Goal: Task Accomplishment & Management: Use online tool/utility

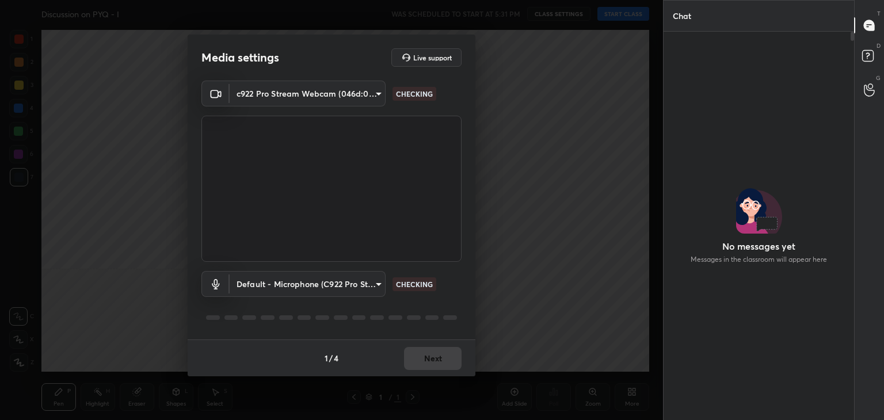
scroll to position [357, 187]
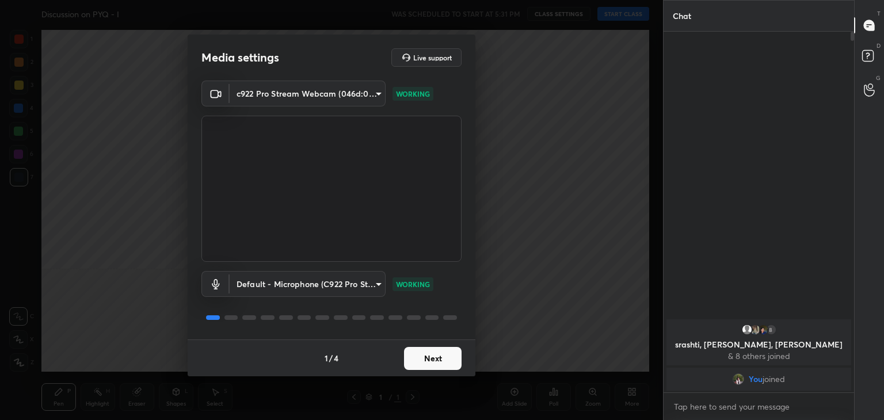
click at [426, 360] on button "Next" at bounding box center [433, 358] width 58 height 23
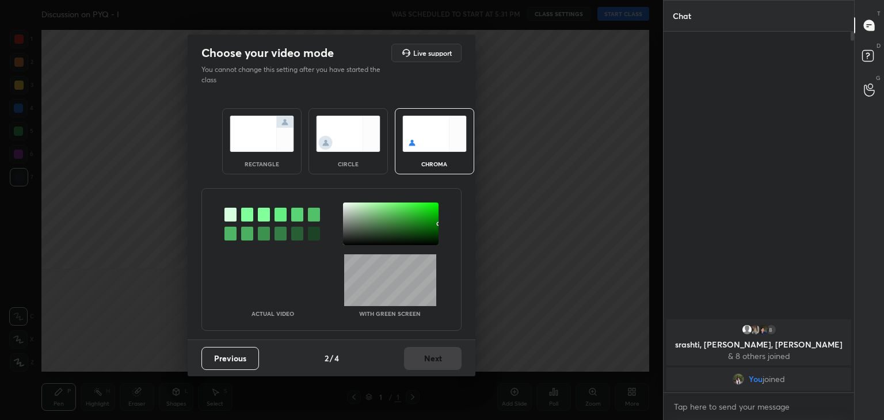
click at [345, 135] on img at bounding box center [348, 134] width 64 height 36
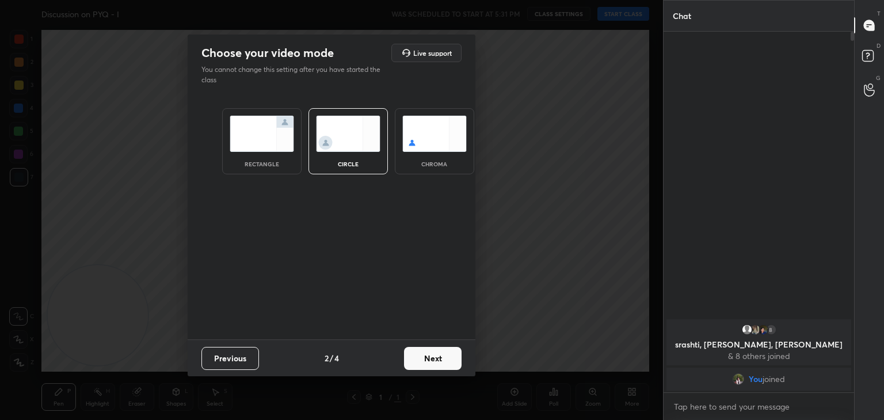
click at [437, 358] on button "Next" at bounding box center [433, 358] width 58 height 23
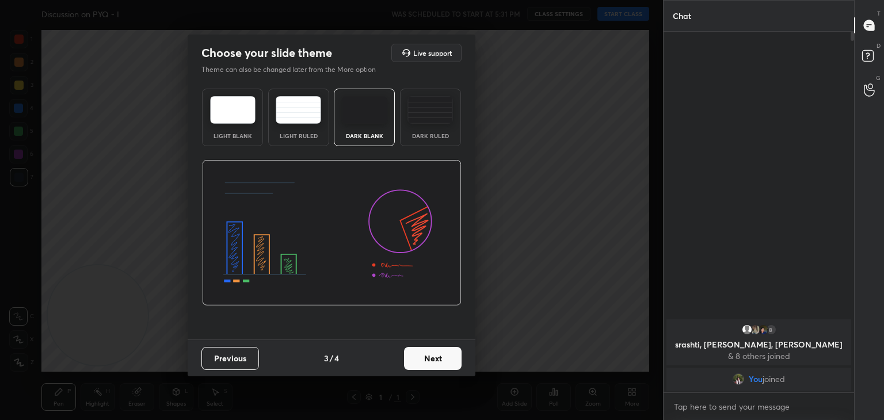
click at [437, 358] on button "Next" at bounding box center [433, 358] width 58 height 23
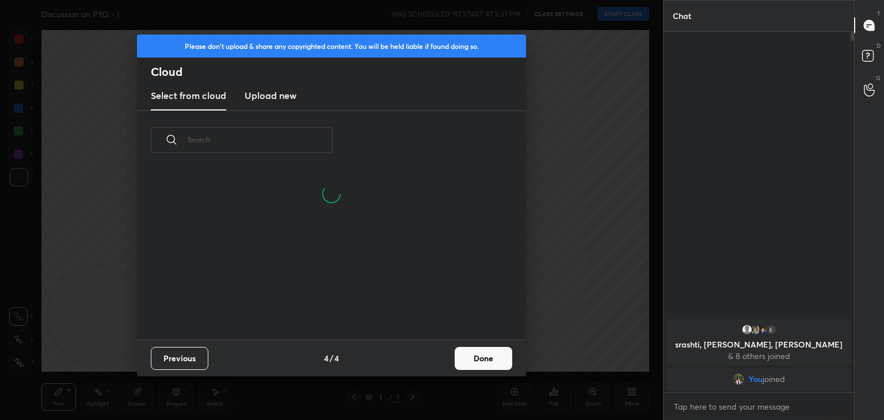
click at [484, 357] on button "Done" at bounding box center [483, 358] width 58 height 23
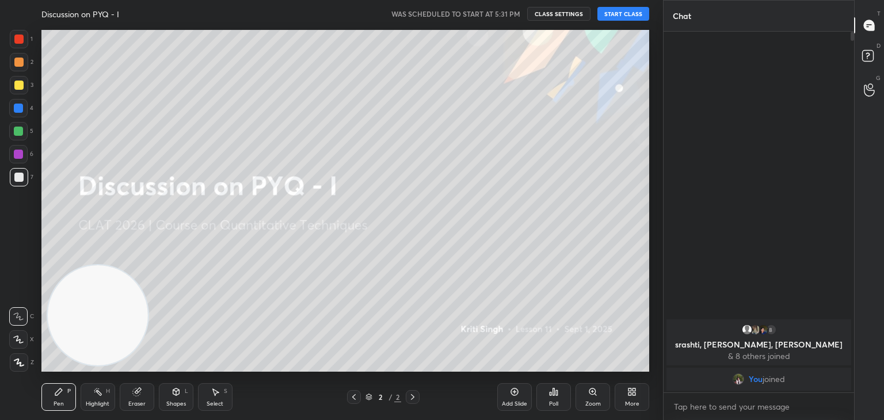
click at [627, 11] on button "START CLASS" at bounding box center [623, 14] width 52 height 14
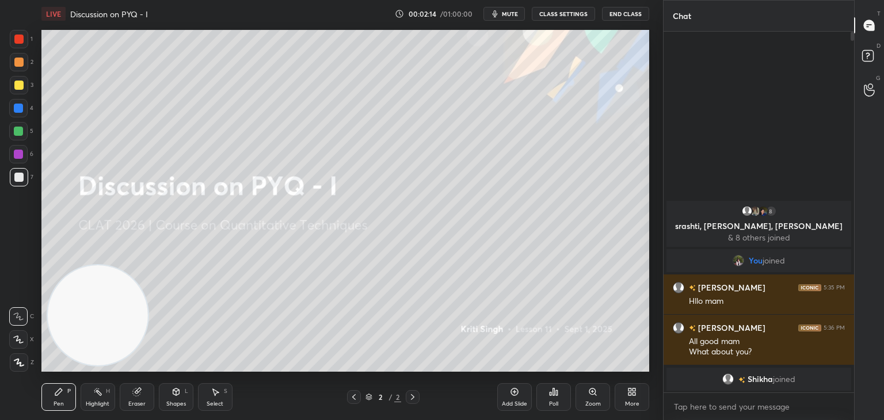
click at [628, 392] on icon at bounding box center [631, 391] width 9 height 9
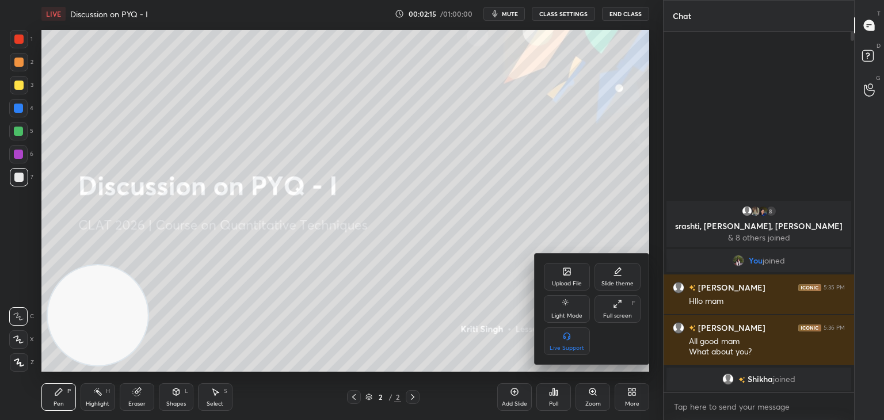
click at [618, 152] on div at bounding box center [442, 210] width 884 height 420
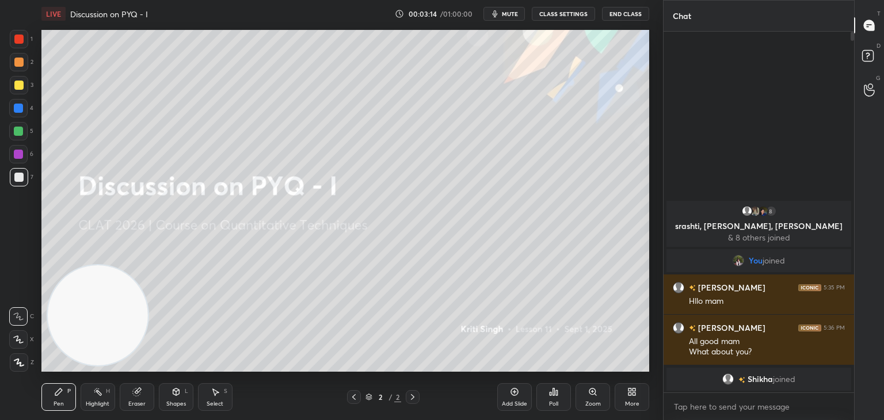
click at [630, 414] on div "Add Slide Poll Zoom More" at bounding box center [573, 397] width 152 height 64
click at [633, 396] on icon at bounding box center [631, 391] width 9 height 9
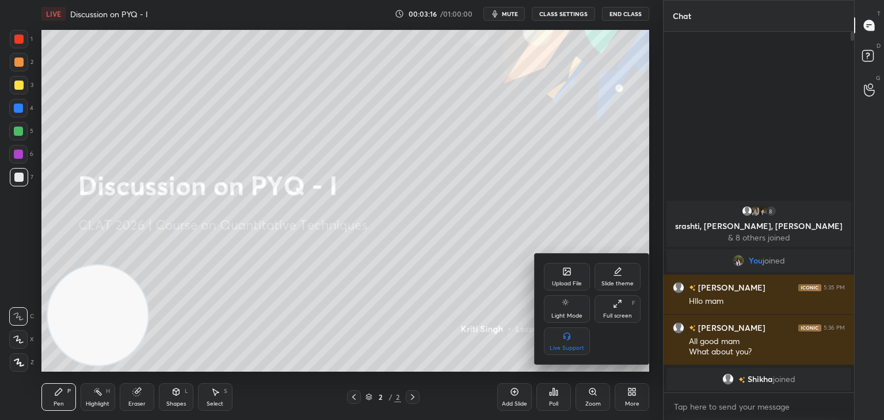
click at [569, 272] on icon at bounding box center [566, 271] width 7 height 7
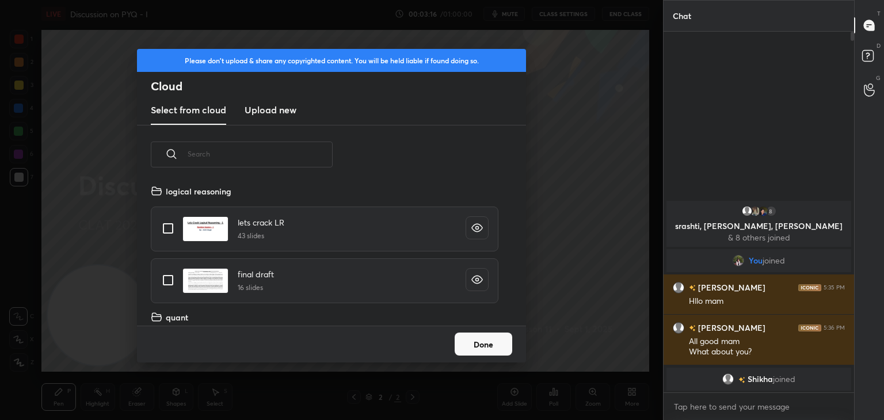
scroll to position [142, 369]
click at [271, 102] on new "Upload new" at bounding box center [271, 110] width 52 height 29
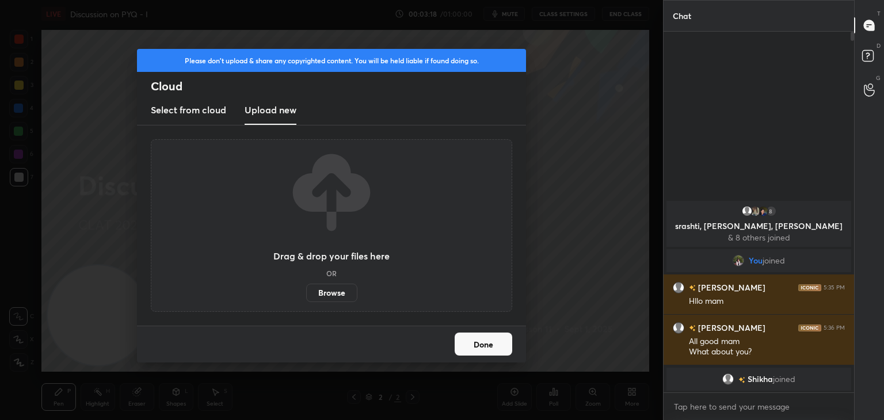
click at [336, 297] on label "Browse" at bounding box center [331, 293] width 51 height 18
click at [306, 297] on input "Browse" at bounding box center [306, 293] width 0 height 18
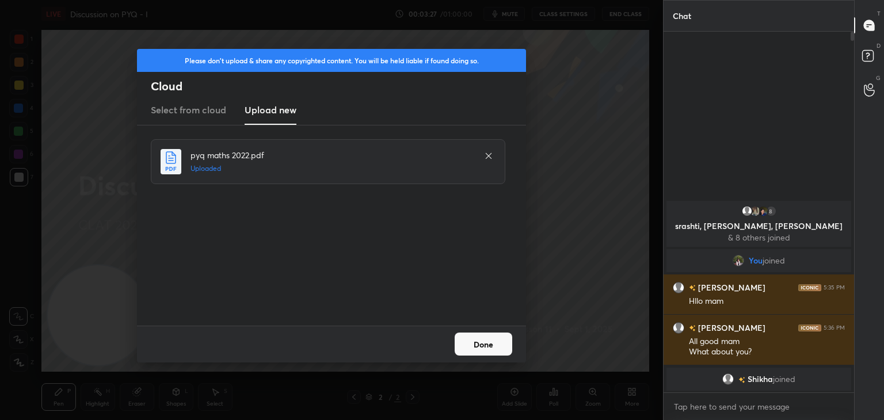
click at [482, 349] on button "Done" at bounding box center [483, 344] width 58 height 23
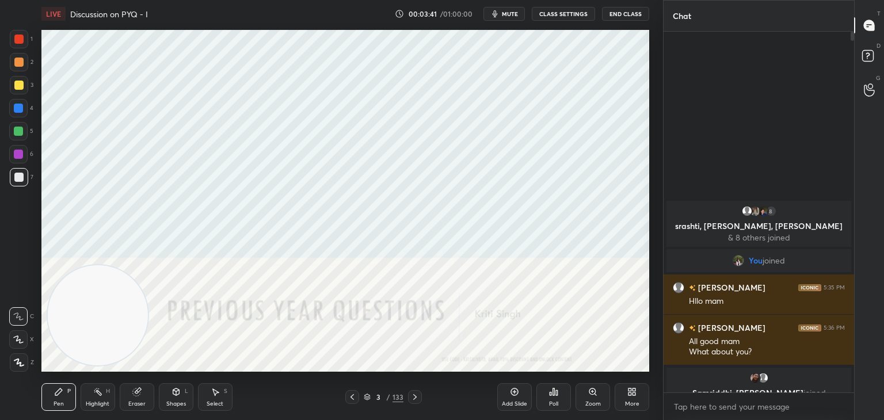
click at [365, 400] on icon at bounding box center [367, 397] width 7 height 7
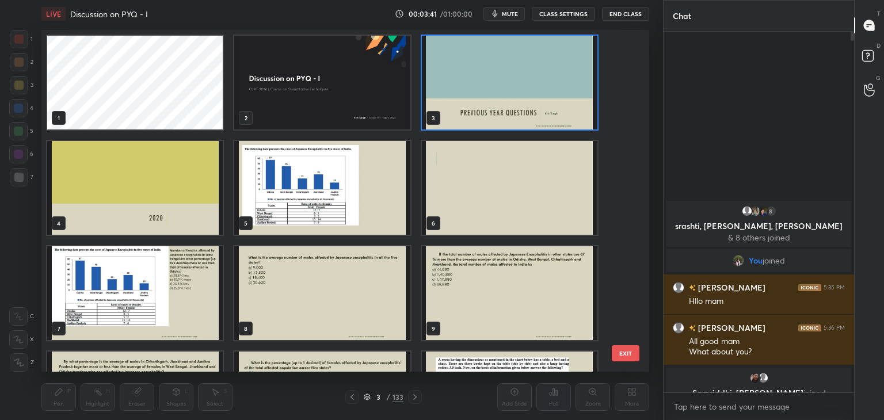
scroll to position [3, 6]
click at [362, 86] on img "grid" at bounding box center [321, 83] width 175 height 94
click at [364, 87] on img "grid" at bounding box center [321, 83] width 175 height 94
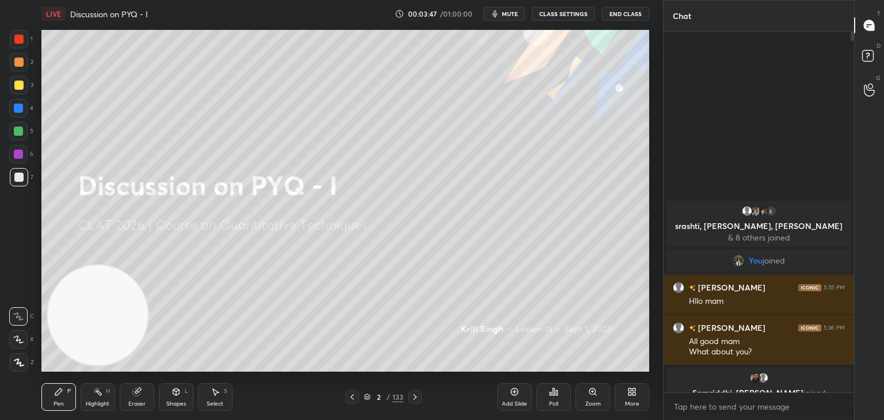
click at [18, 90] on div at bounding box center [19, 85] width 18 height 18
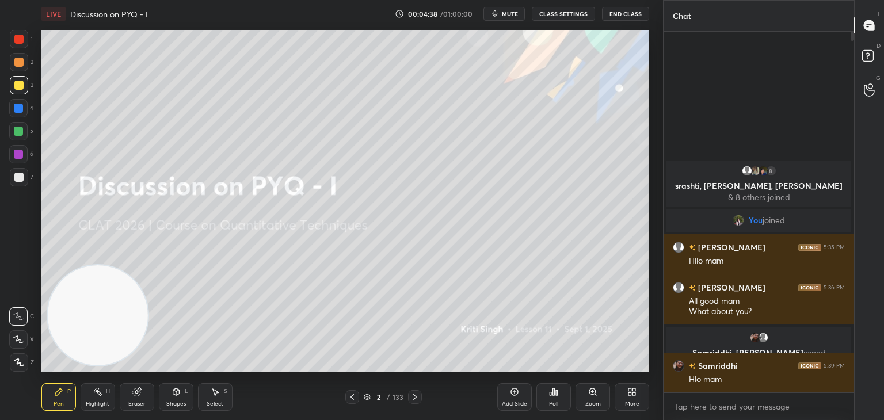
click at [368, 396] on icon at bounding box center [367, 395] width 6 height 3
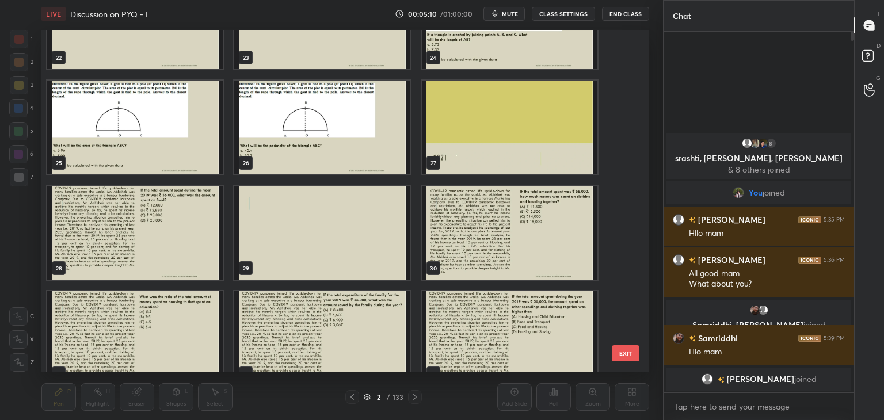
scroll to position [813, 0]
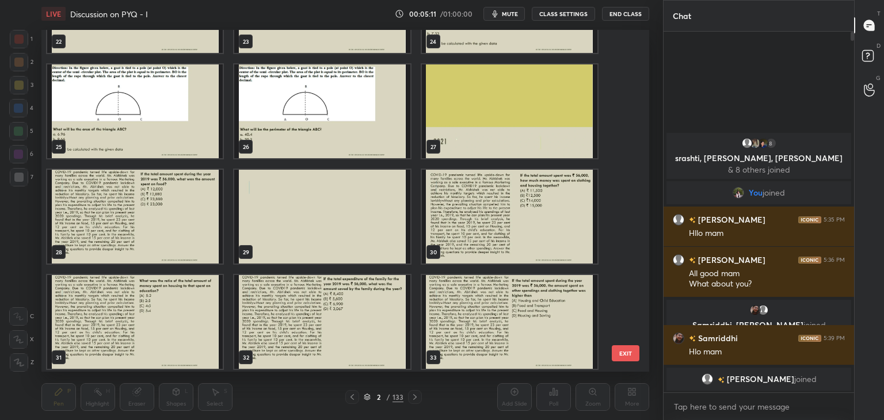
click at [190, 231] on img "grid" at bounding box center [134, 217] width 175 height 94
click at [188, 234] on img "grid" at bounding box center [134, 217] width 175 height 94
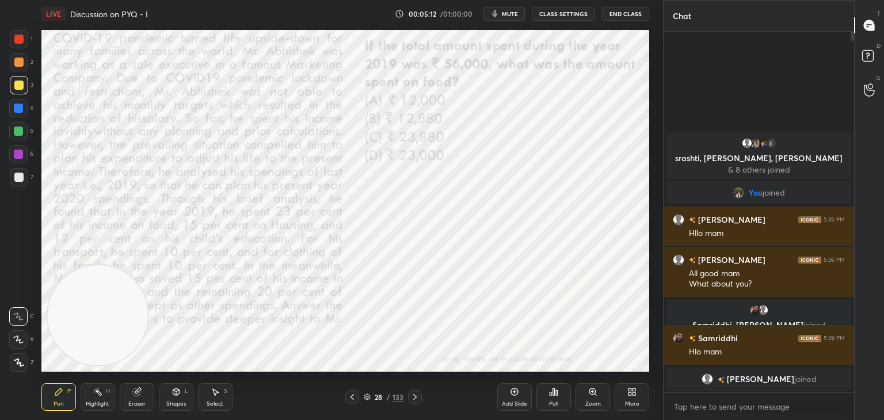
click at [190, 238] on img "grid" at bounding box center [134, 217] width 175 height 94
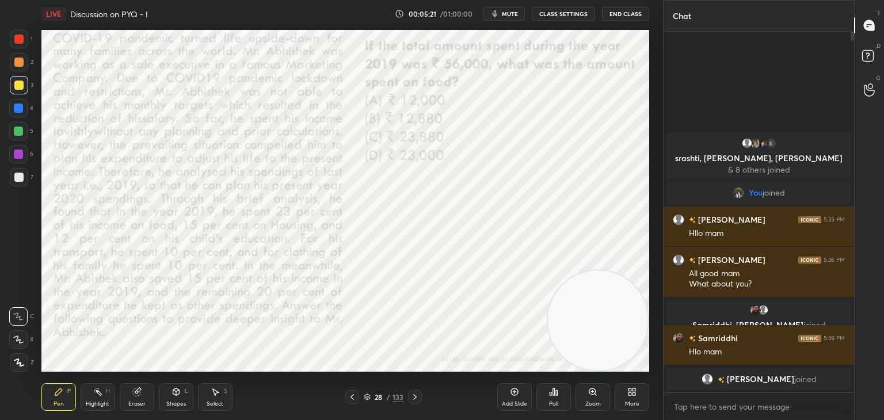
click at [18, 45] on div at bounding box center [19, 39] width 18 height 18
click at [23, 339] on icon at bounding box center [18, 339] width 10 height 8
click at [352, 399] on icon at bounding box center [351, 396] width 9 height 9
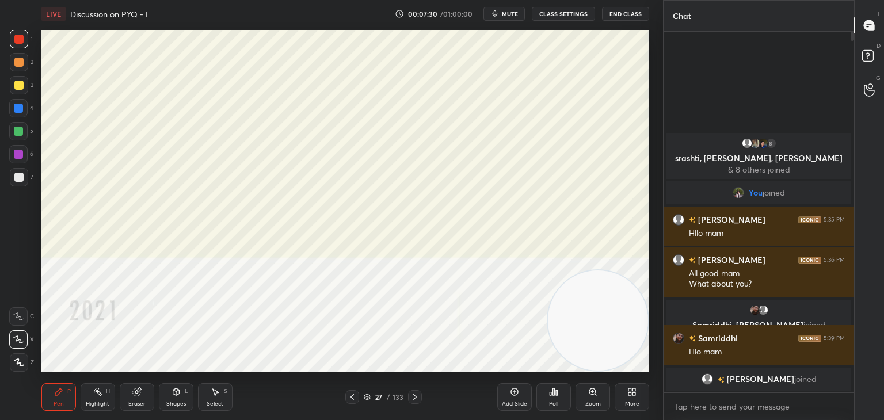
click at [414, 396] on icon at bounding box center [414, 396] width 9 height 9
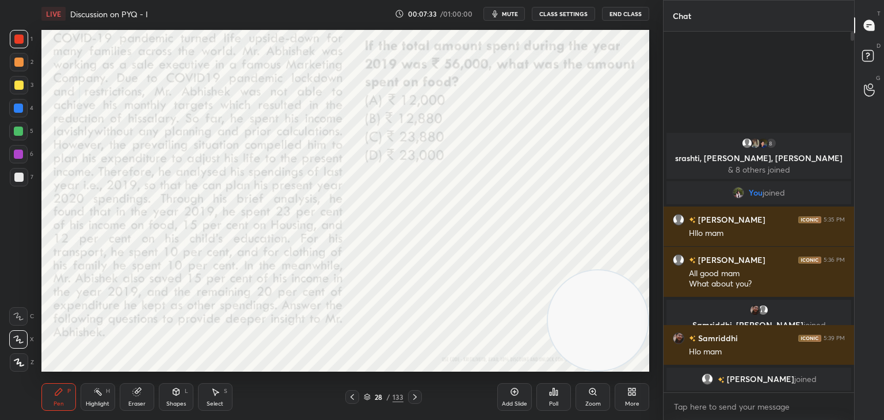
click at [515, 14] on span "mute" at bounding box center [510, 14] width 16 height 8
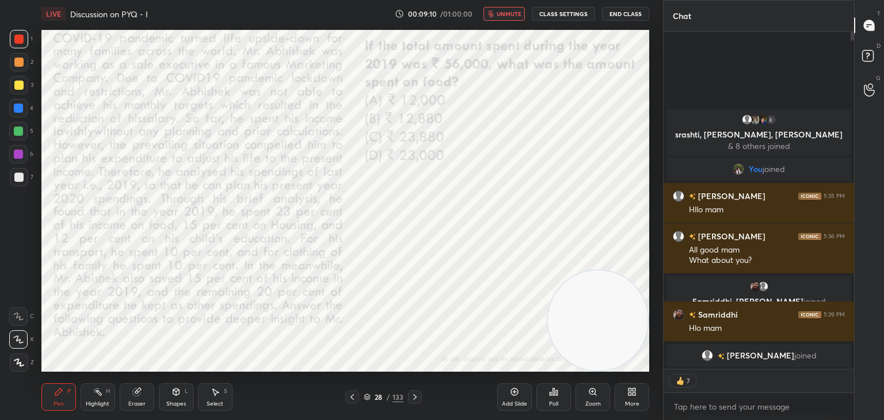
type textarea "x"
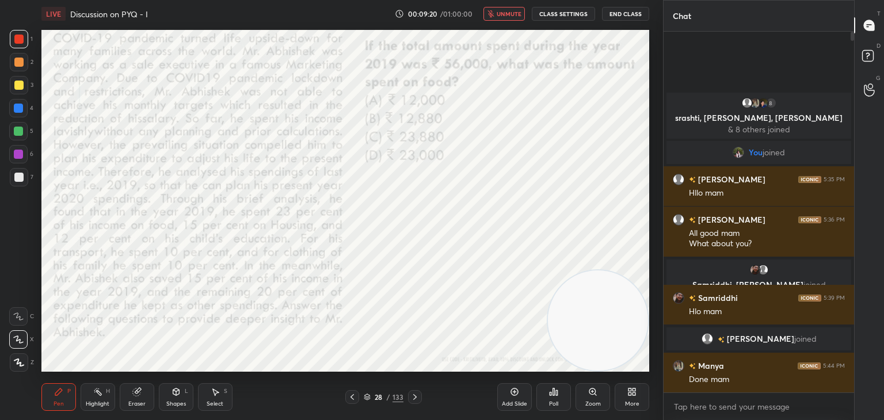
click at [510, 7] on button "unmute" at bounding box center [503, 14] width 41 height 14
click at [137, 387] on icon at bounding box center [136, 391] width 9 height 9
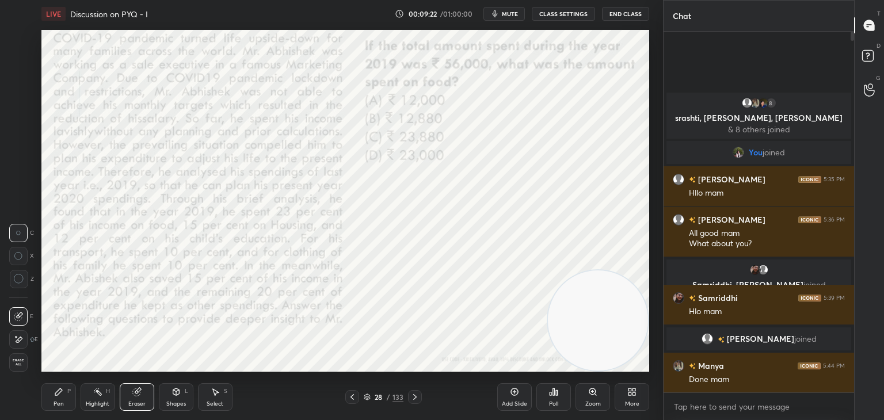
click at [18, 360] on span "Erase all" at bounding box center [18, 362] width 17 height 8
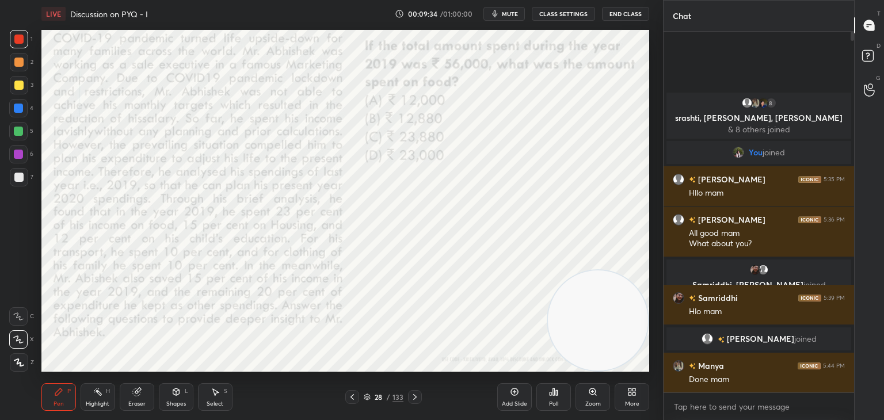
click at [552, 404] on div "Poll" at bounding box center [553, 404] width 9 height 6
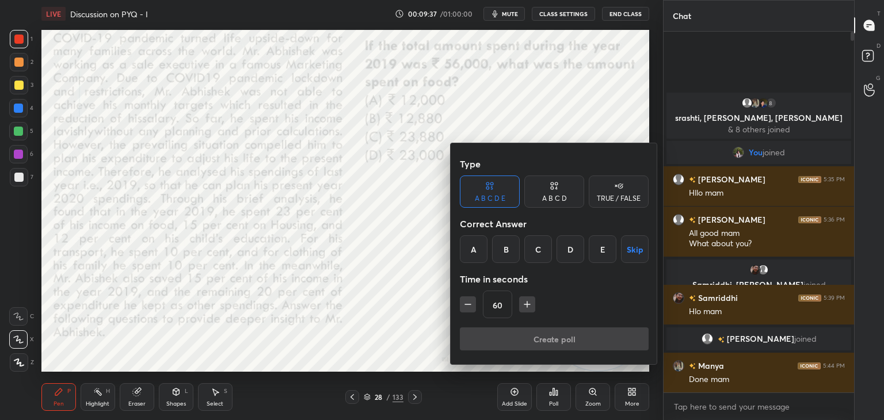
click at [551, 196] on div "A B C D" at bounding box center [554, 198] width 25 height 7
click at [515, 251] on div "B" at bounding box center [515, 249] width 34 height 28
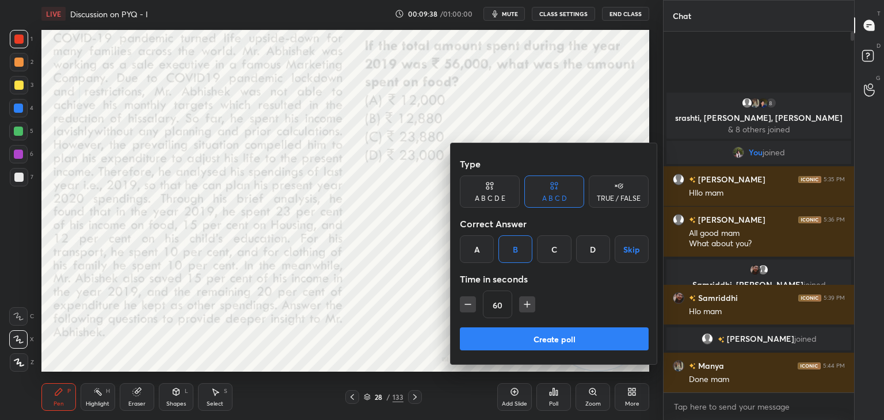
click at [468, 309] on icon "button" at bounding box center [468, 305] width 12 height 12
type input "45"
click at [490, 337] on button "Create poll" at bounding box center [554, 338] width 189 height 23
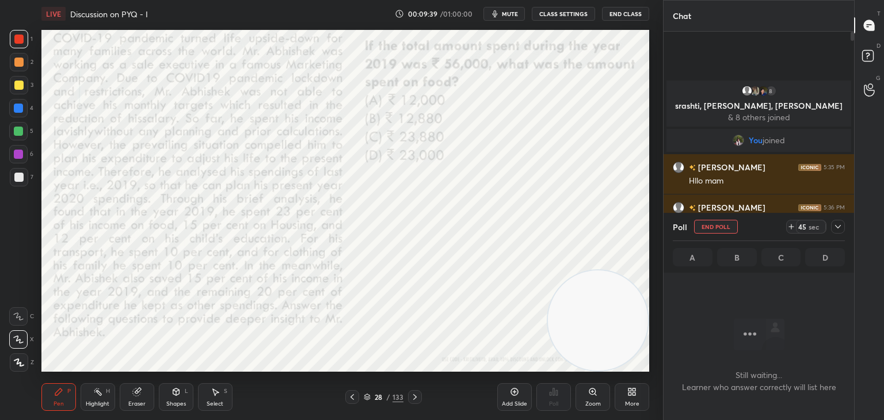
scroll to position [0, 0]
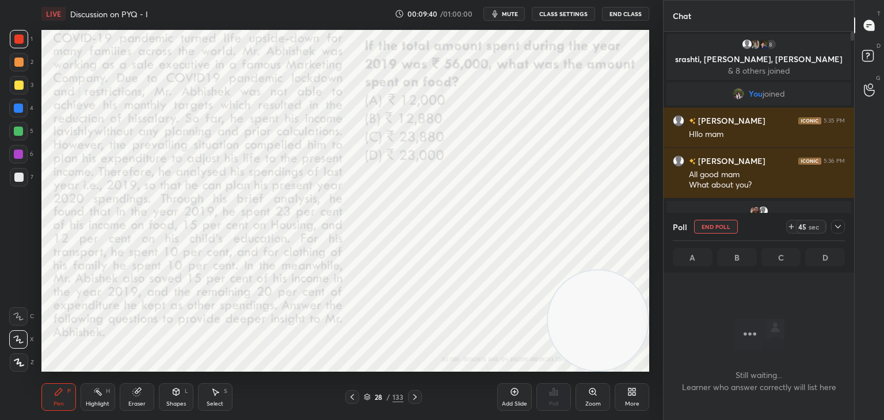
click at [509, 17] on span "mute" at bounding box center [510, 14] width 16 height 8
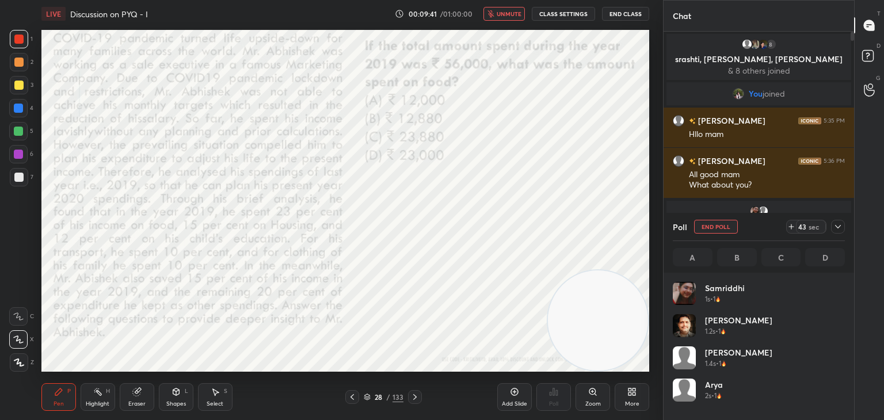
scroll to position [135, 169]
click at [518, 16] on span "unmute" at bounding box center [508, 14] width 25 height 8
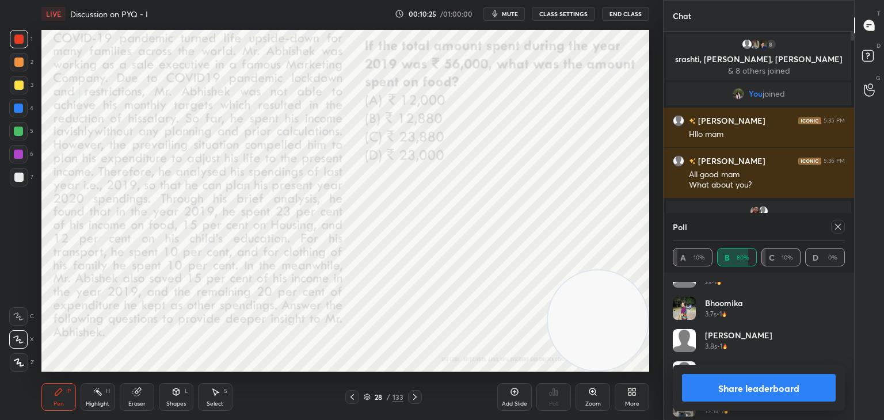
scroll to position [120, 0]
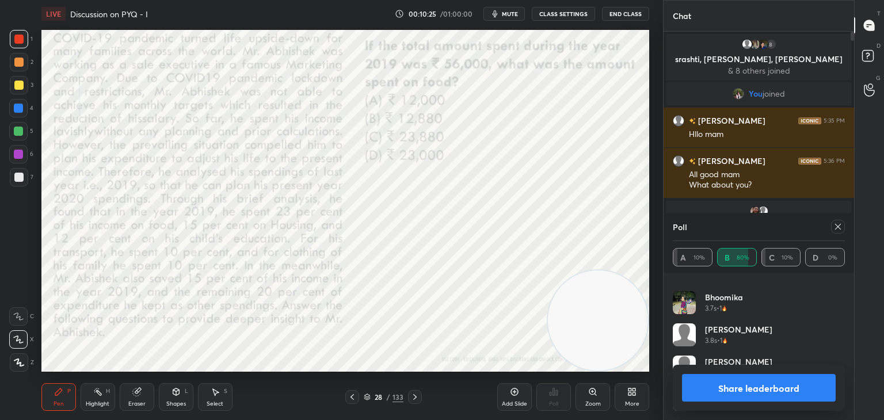
click at [834, 226] on icon at bounding box center [837, 226] width 9 height 9
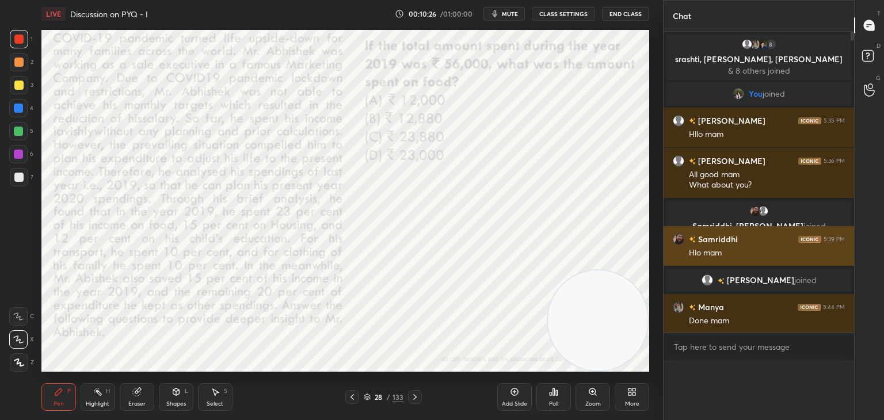
scroll to position [3, 3]
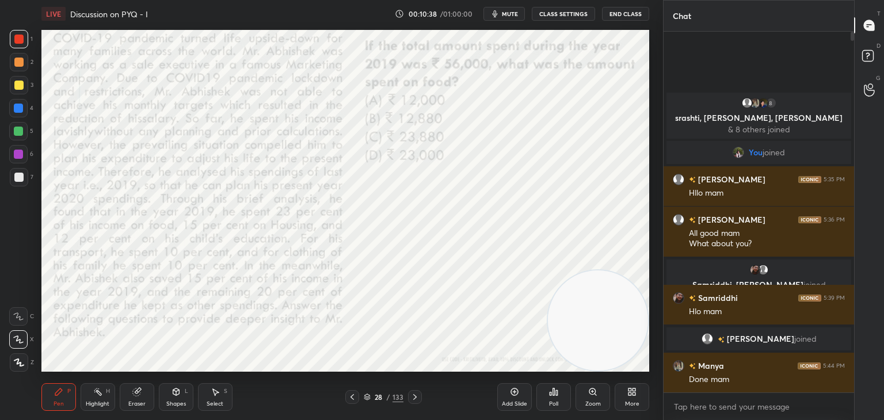
click at [94, 403] on div "Highlight" at bounding box center [98, 404] width 24 height 6
click at [22, 362] on icon at bounding box center [18, 362] width 9 height 9
click at [62, 401] on div "Pen" at bounding box center [59, 404] width 10 height 6
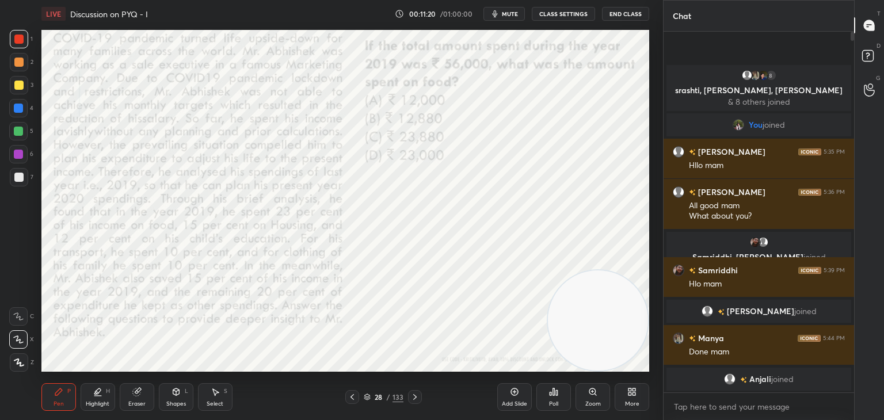
click at [414, 396] on icon at bounding box center [414, 397] width 3 height 6
click at [419, 399] on icon at bounding box center [414, 396] width 9 height 9
click at [549, 401] on div "Poll" at bounding box center [553, 404] width 9 height 6
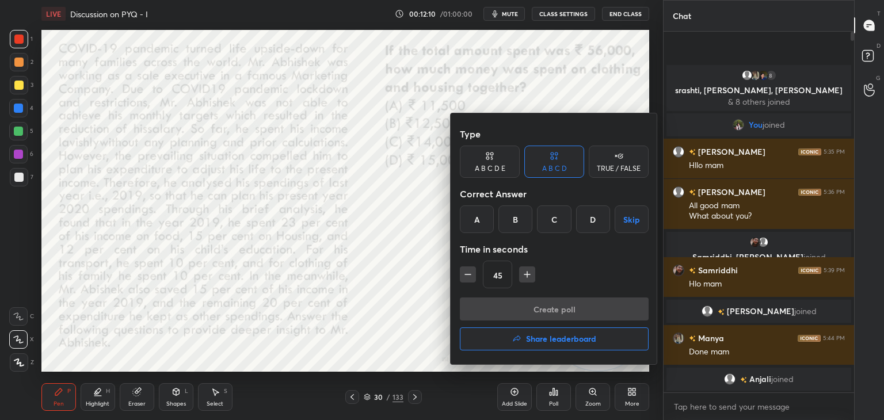
click at [557, 226] on div "C" at bounding box center [554, 219] width 34 height 28
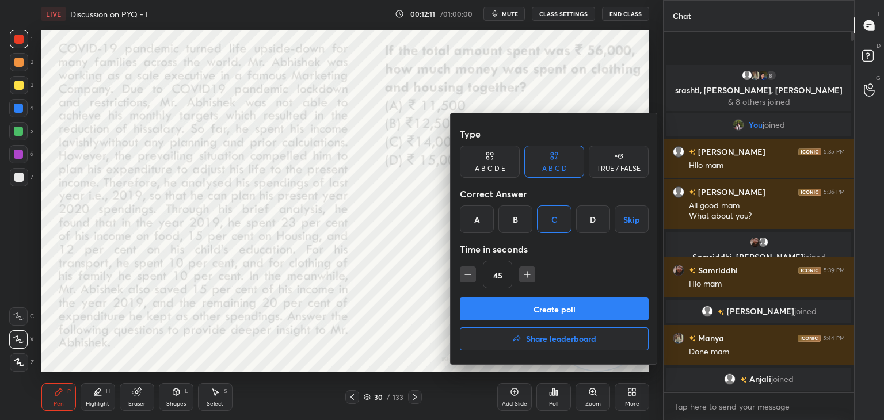
click at [538, 307] on button "Create poll" at bounding box center [554, 308] width 189 height 23
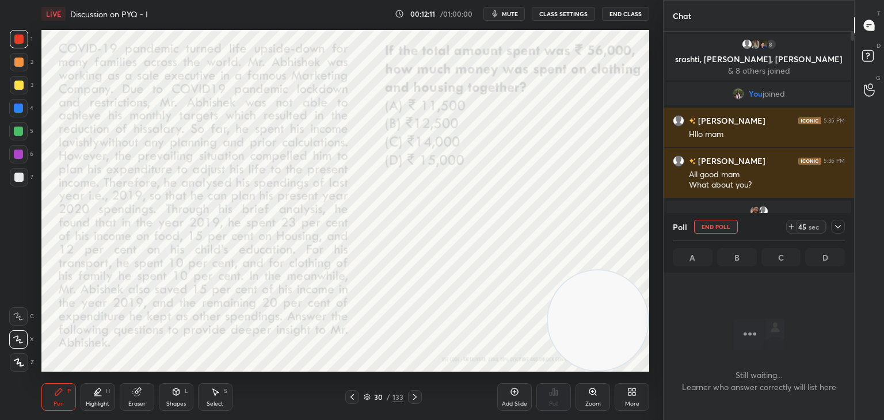
scroll to position [327, 187]
click at [511, 10] on span "mute" at bounding box center [510, 14] width 16 height 8
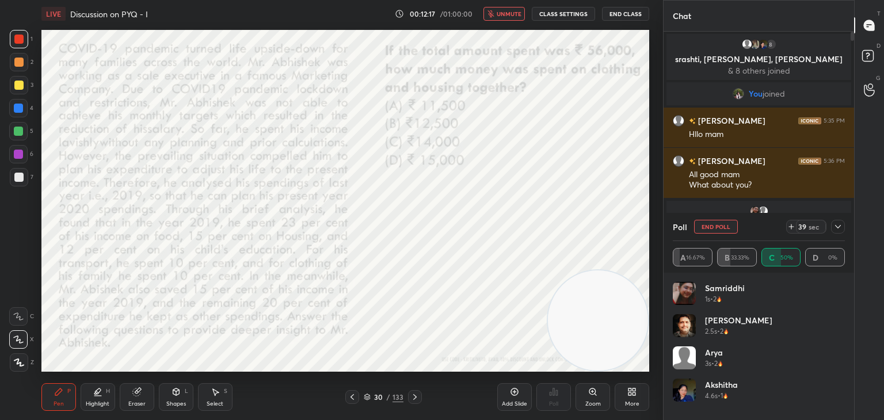
scroll to position [3, 3]
click at [503, 12] on span "unmute" at bounding box center [508, 14] width 25 height 8
click at [509, 13] on span "mute" at bounding box center [510, 14] width 16 height 8
click at [511, 8] on button "unmute" at bounding box center [503, 14] width 41 height 14
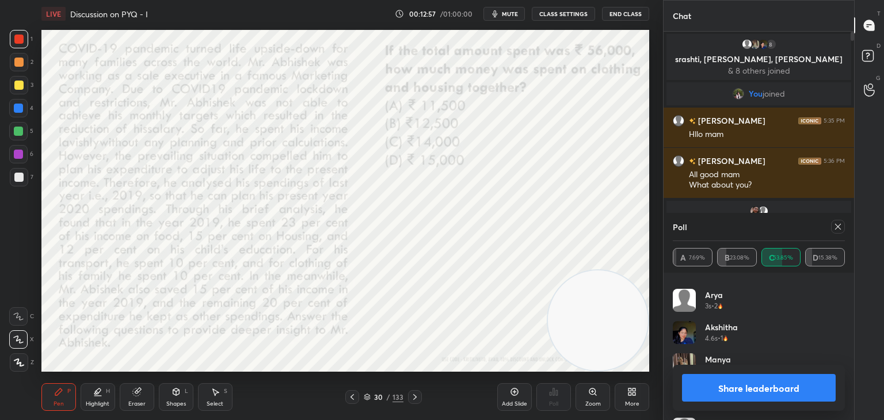
scroll to position [56, 0]
click at [836, 226] on icon at bounding box center [838, 227] width 6 height 6
type textarea "x"
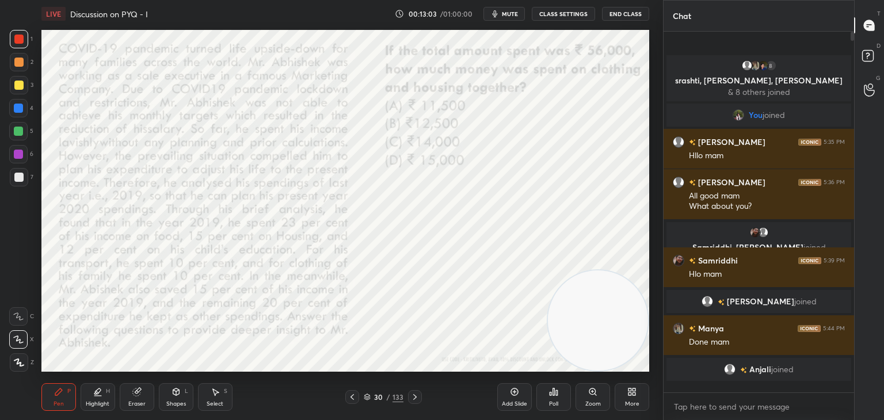
scroll to position [385, 187]
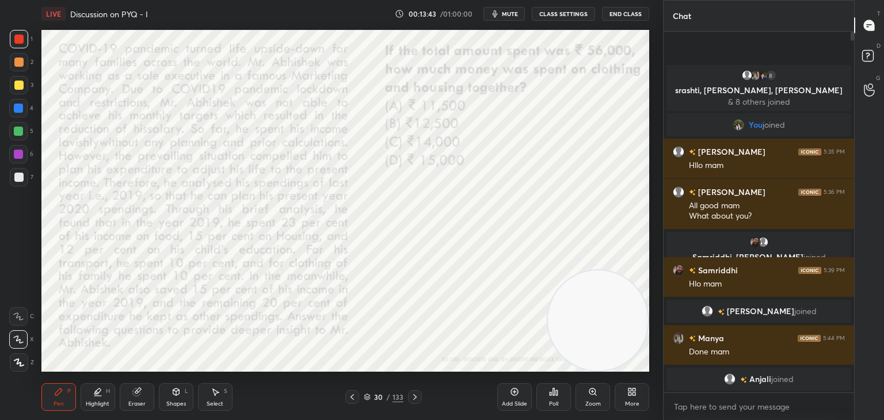
click at [413, 395] on icon at bounding box center [414, 397] width 3 height 6
click at [555, 400] on div "Poll" at bounding box center [553, 397] width 35 height 28
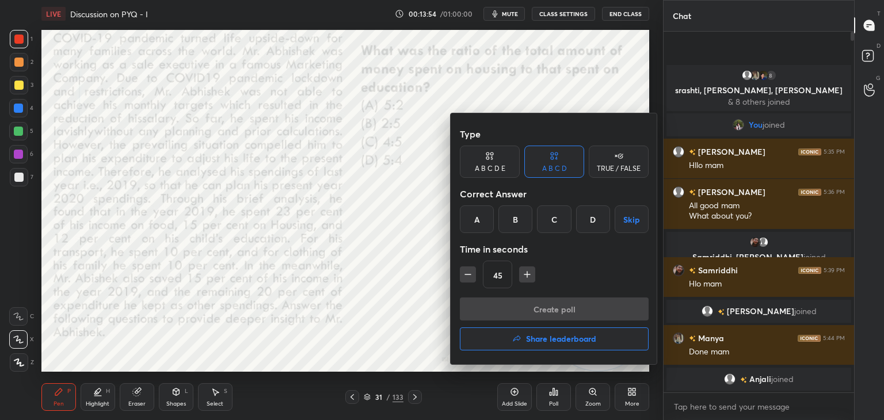
click at [587, 219] on div "D" at bounding box center [593, 219] width 34 height 28
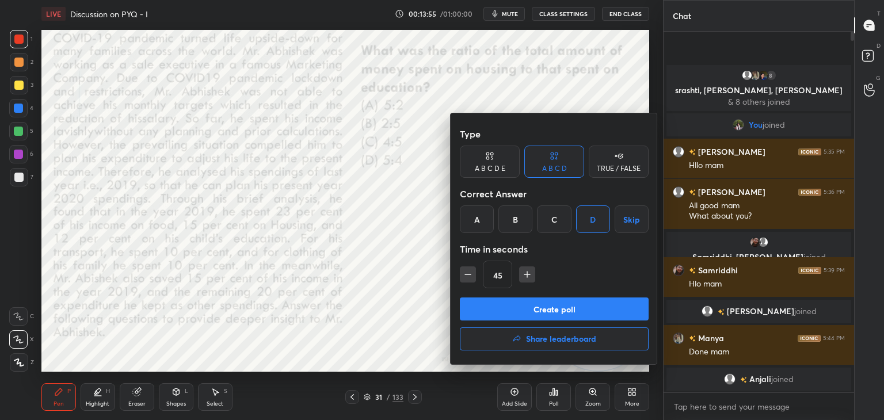
click at [525, 277] on icon "button" at bounding box center [527, 275] width 12 height 12
type input "60"
click at [553, 307] on button "Create poll" at bounding box center [554, 308] width 189 height 23
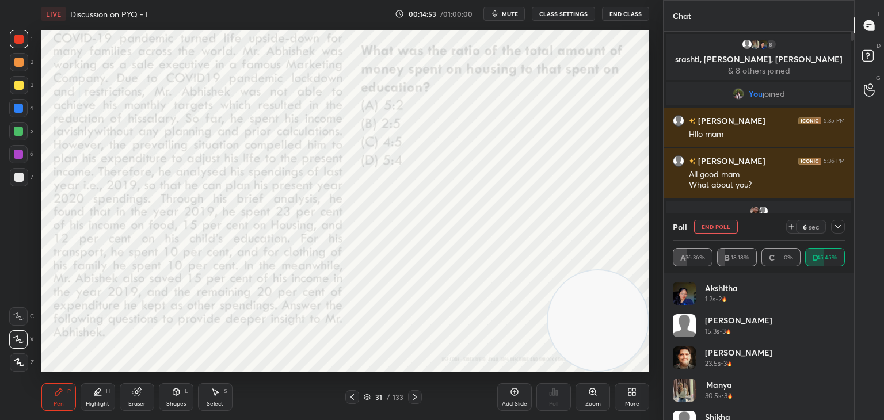
scroll to position [23, 0]
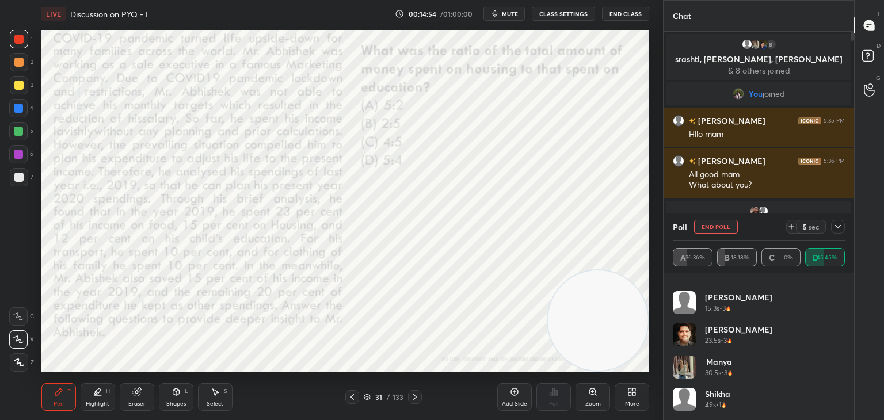
click at [723, 225] on button "End Poll" at bounding box center [716, 227] width 44 height 14
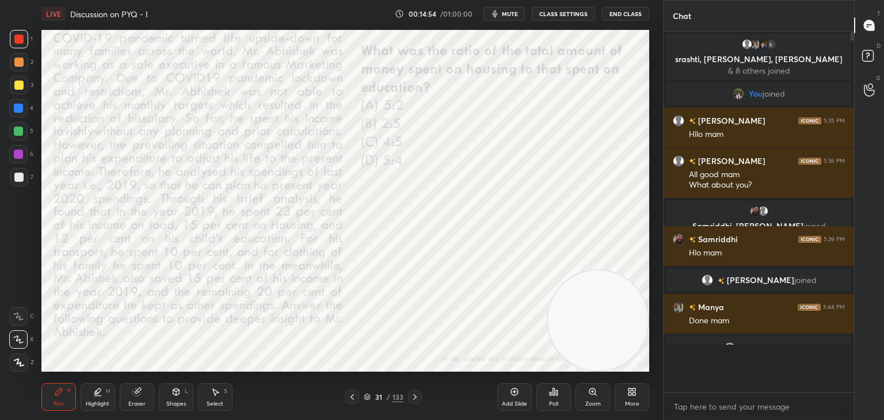
scroll to position [3, 3]
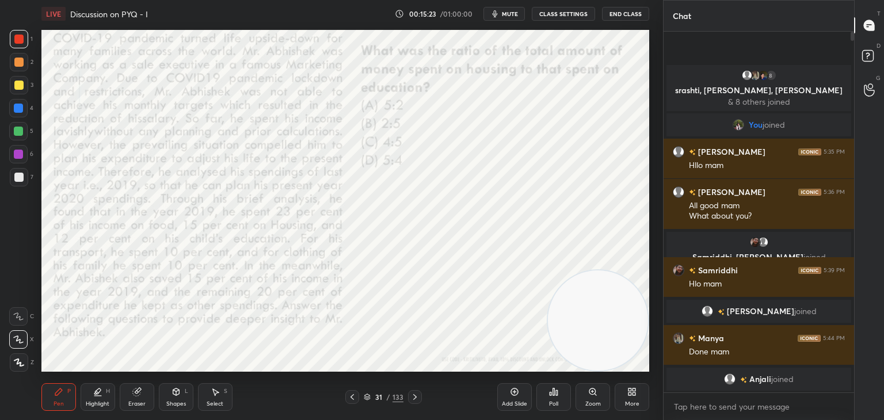
click at [369, 395] on icon at bounding box center [367, 397] width 7 height 7
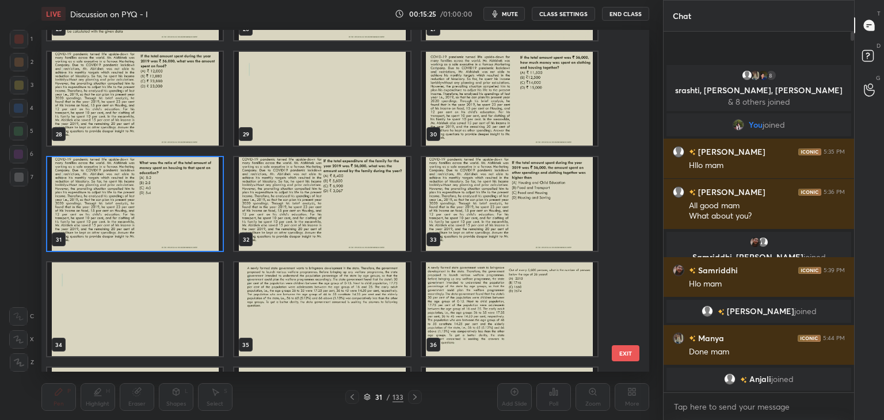
scroll to position [940, 0]
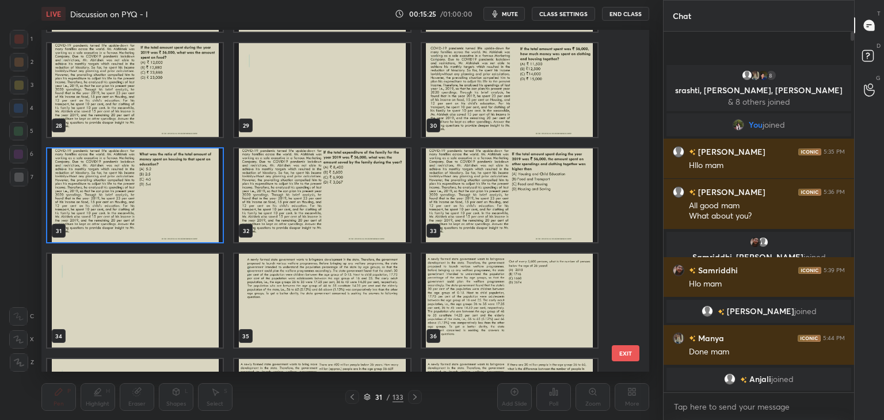
click at [343, 219] on img "grid" at bounding box center [321, 195] width 175 height 94
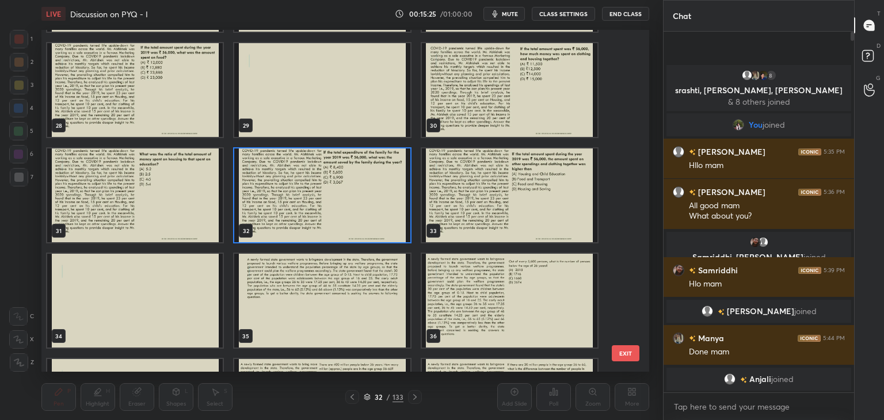
click at [346, 215] on img "grid" at bounding box center [321, 195] width 175 height 94
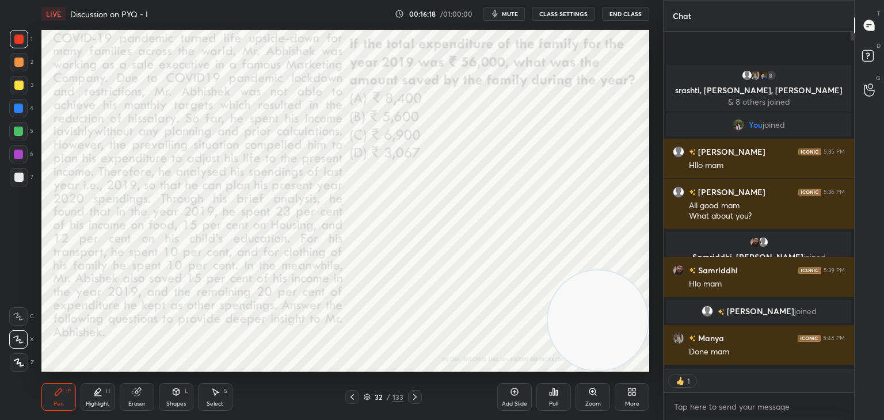
scroll to position [4, 3]
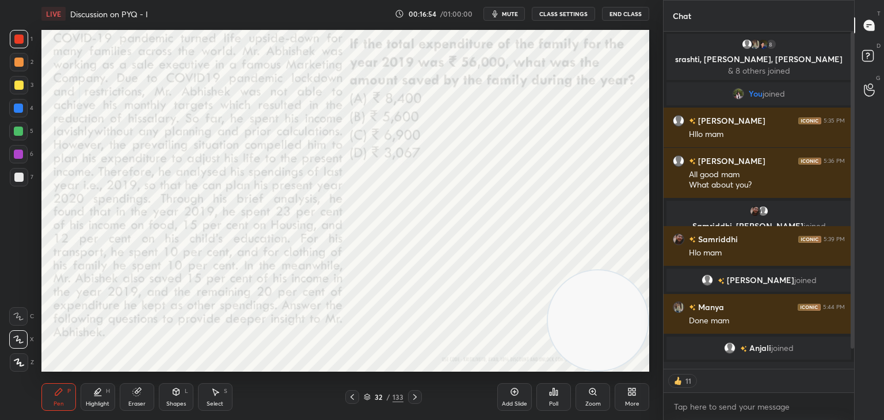
type textarea "x"
click at [557, 401] on div "Poll" at bounding box center [553, 404] width 9 height 6
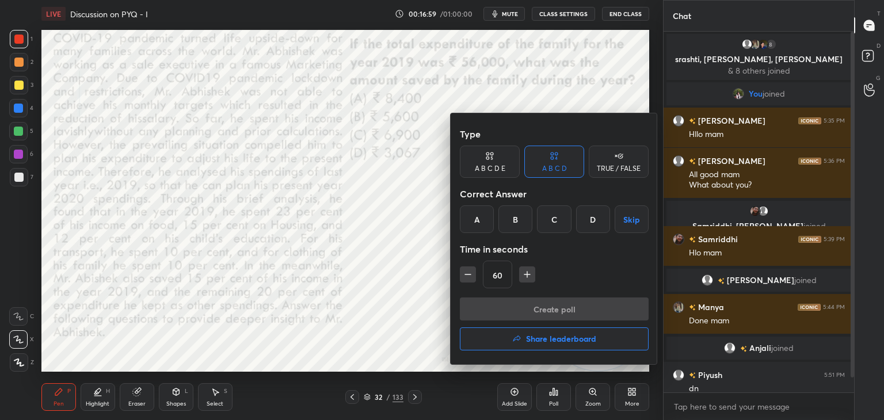
click at [476, 227] on div "A" at bounding box center [477, 219] width 34 height 28
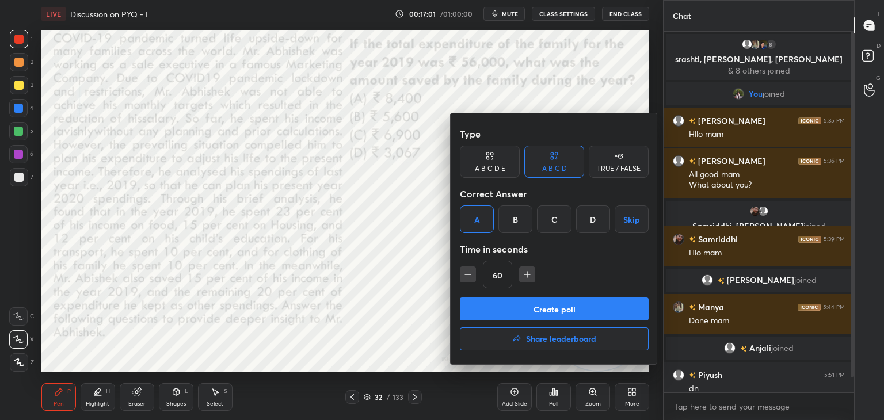
click at [469, 274] on icon "button" at bounding box center [468, 274] width 6 height 0
click at [469, 276] on icon "button" at bounding box center [468, 275] width 12 height 12
type input "30"
click at [488, 307] on button "Create poll" at bounding box center [554, 308] width 189 height 23
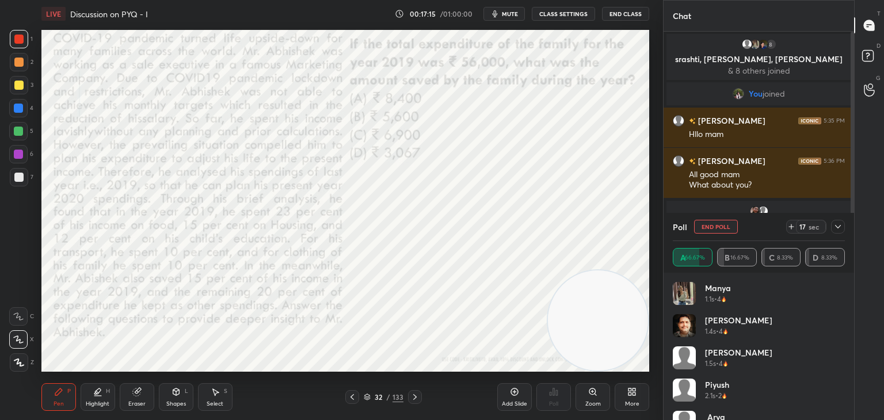
scroll to position [120, 0]
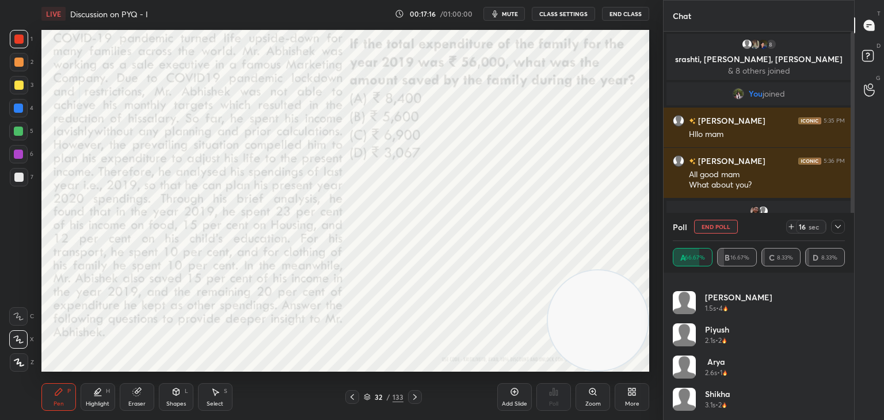
click at [832, 226] on div at bounding box center [838, 227] width 14 height 14
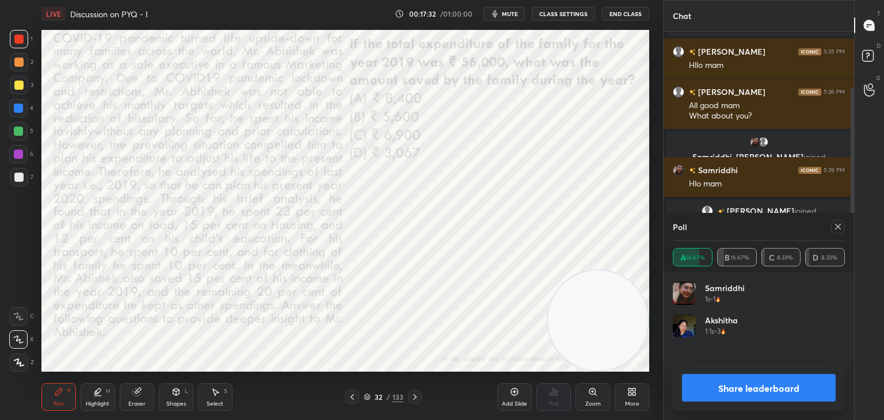
scroll to position [134, 169]
click at [836, 224] on icon at bounding box center [837, 226] width 9 height 9
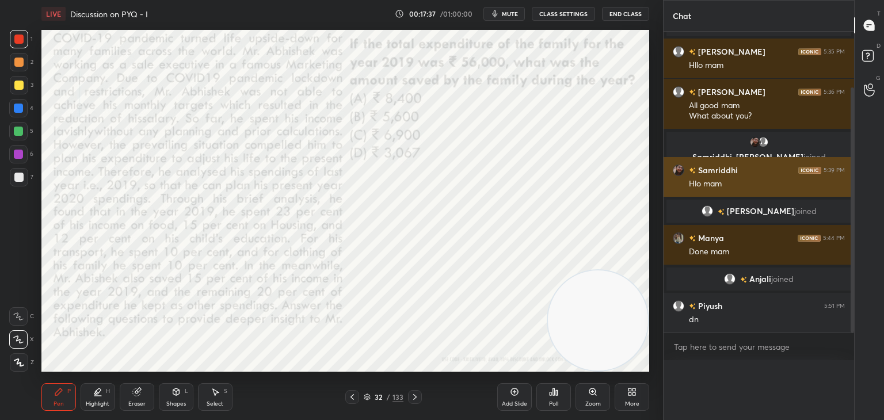
scroll to position [0, 0]
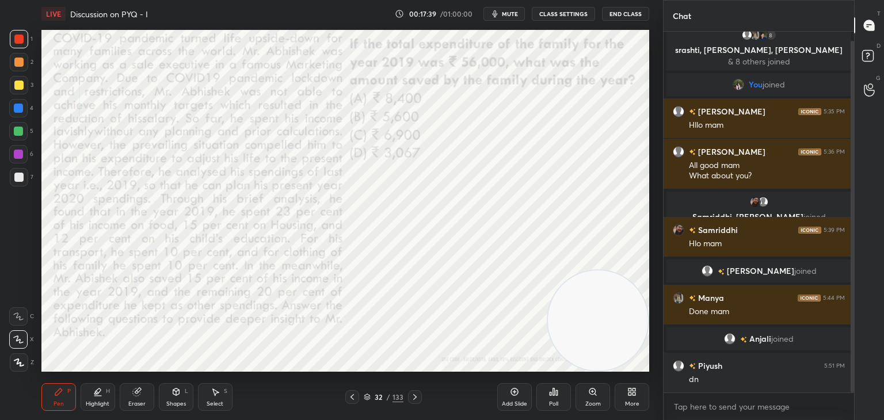
click at [418, 394] on icon at bounding box center [414, 396] width 9 height 9
click at [629, 12] on button "End Class" at bounding box center [625, 14] width 47 height 14
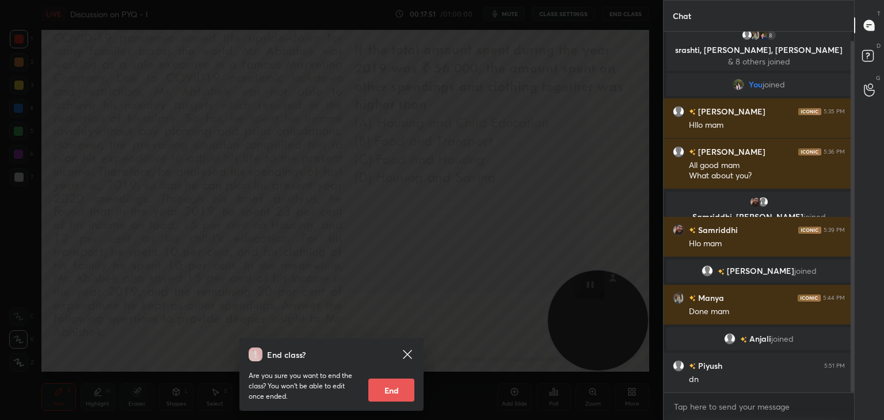
click at [610, 66] on div "End class? Are you sure you want to end the class? You won’t be able to edit on…" at bounding box center [331, 210] width 663 height 420
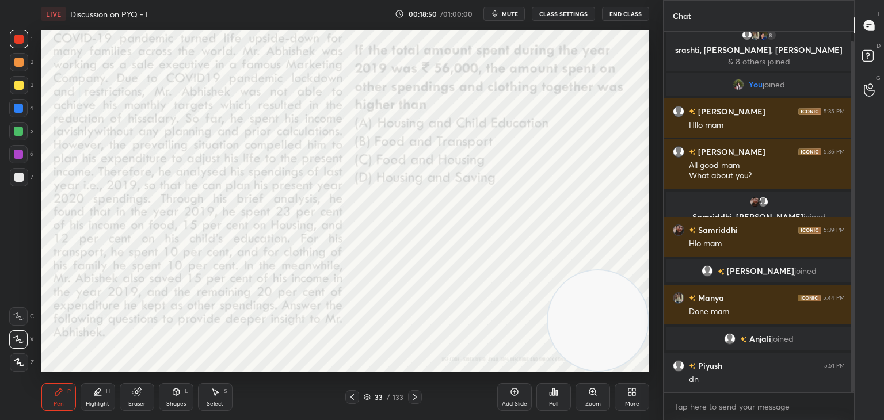
scroll to position [49, 0]
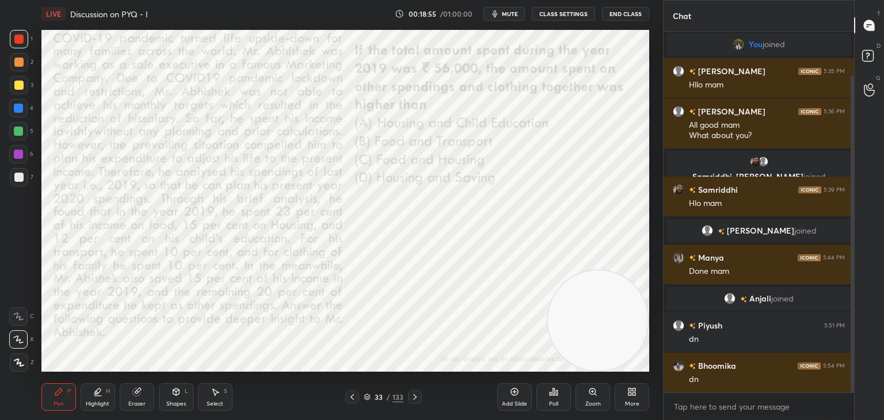
click at [553, 403] on div "Poll" at bounding box center [553, 404] width 9 height 6
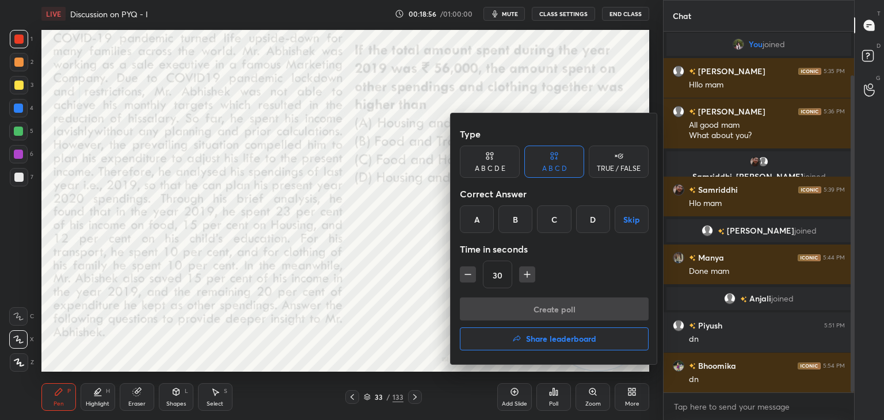
click at [477, 220] on div "A" at bounding box center [477, 219] width 34 height 28
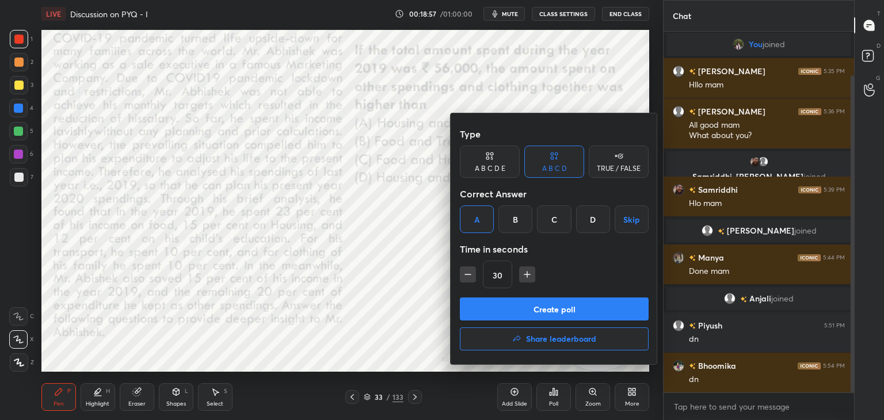
click at [513, 312] on button "Create poll" at bounding box center [554, 308] width 189 height 23
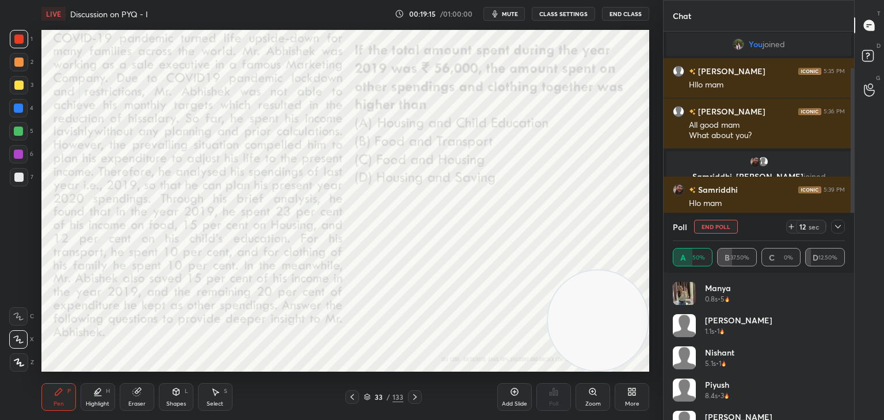
scroll to position [109, 0]
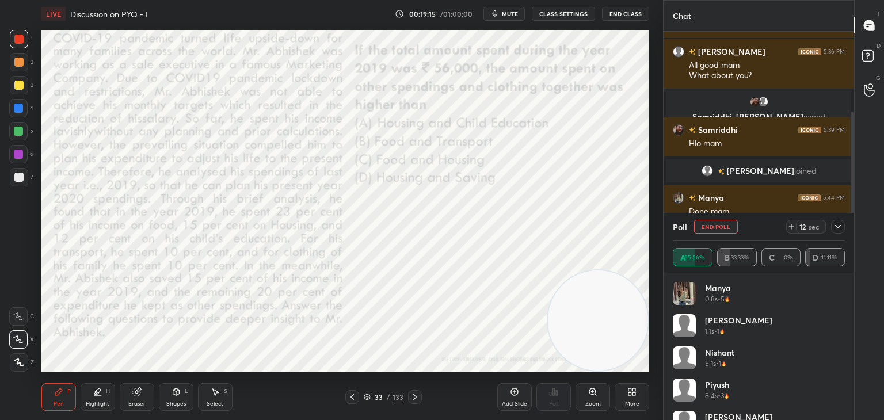
click at [834, 225] on icon at bounding box center [837, 226] width 9 height 9
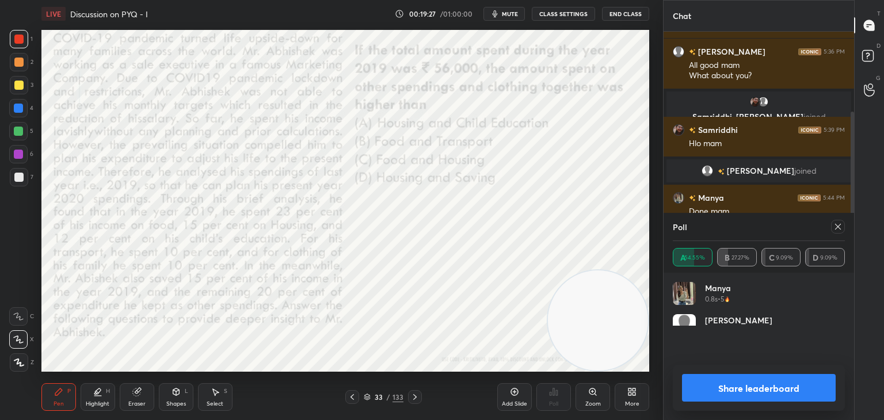
scroll to position [134, 169]
click at [837, 228] on icon at bounding box center [837, 226] width 9 height 9
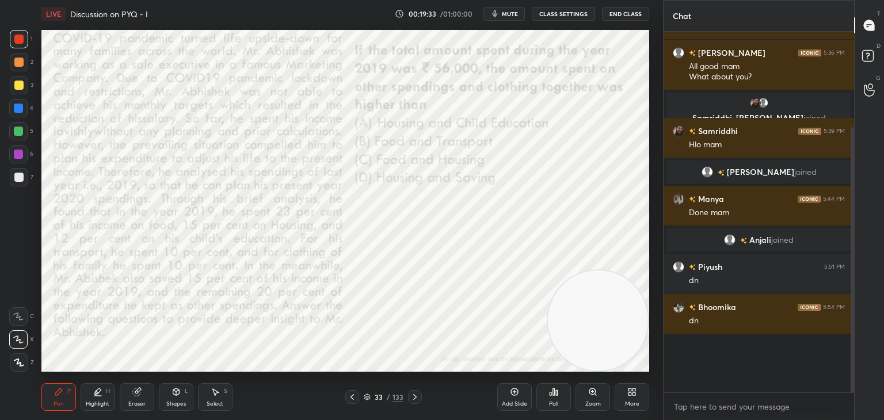
scroll to position [366, 187]
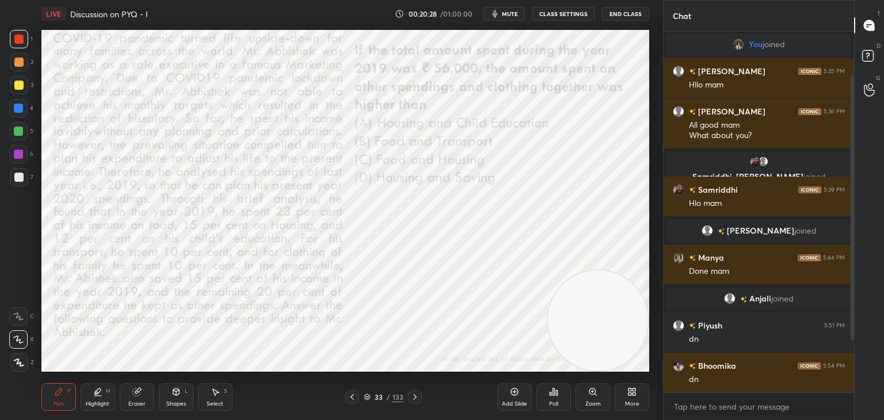
click at [365, 394] on icon at bounding box center [367, 397] width 7 height 7
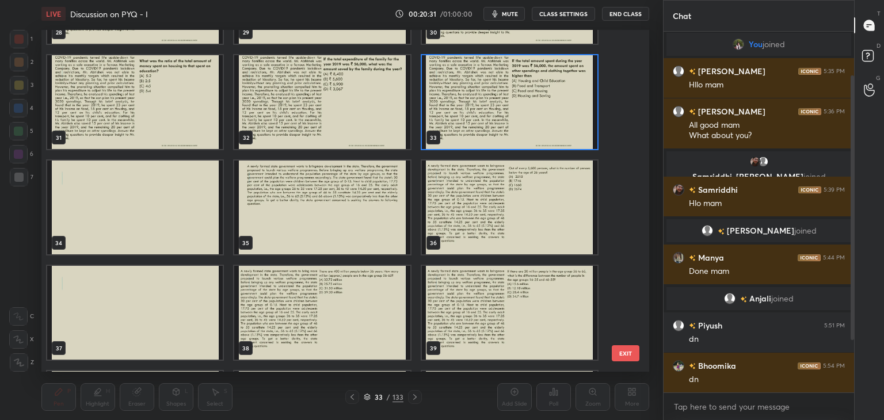
scroll to position [1072, 0]
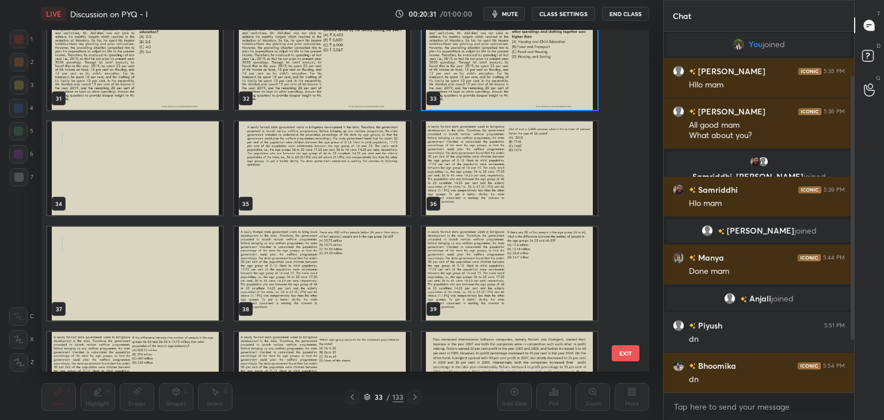
click at [399, 177] on img "grid" at bounding box center [321, 168] width 175 height 94
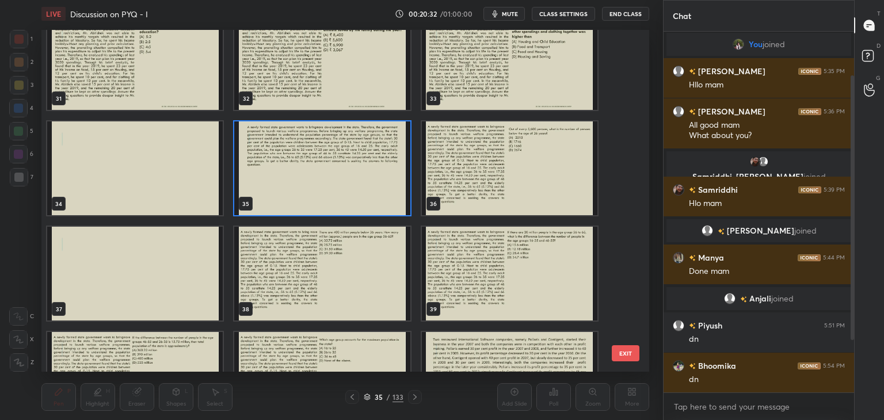
click at [348, 198] on img "grid" at bounding box center [321, 168] width 175 height 94
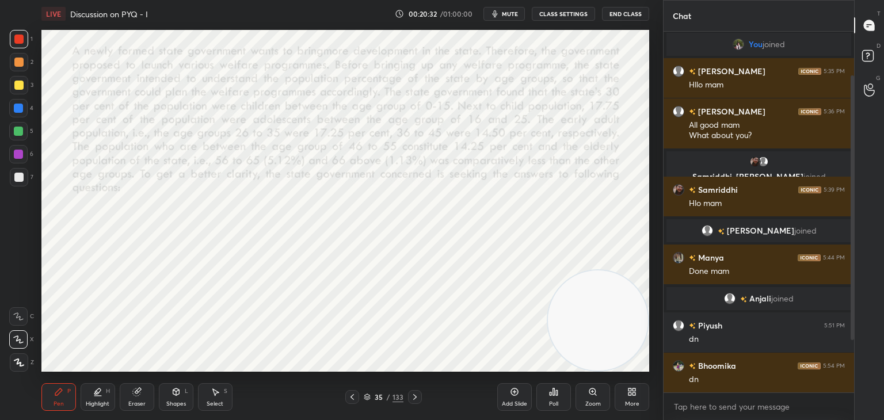
click at [357, 194] on img "grid" at bounding box center [321, 168] width 175 height 94
click at [418, 388] on div "Pen P Highlight H Eraser Shapes L Select S 35 / 133 Add Slide Poll Zoom More" at bounding box center [345, 397] width 608 height 46
click at [416, 396] on icon at bounding box center [414, 396] width 9 height 9
click at [415, 400] on icon at bounding box center [414, 396] width 9 height 9
click at [353, 396] on icon at bounding box center [351, 396] width 9 height 9
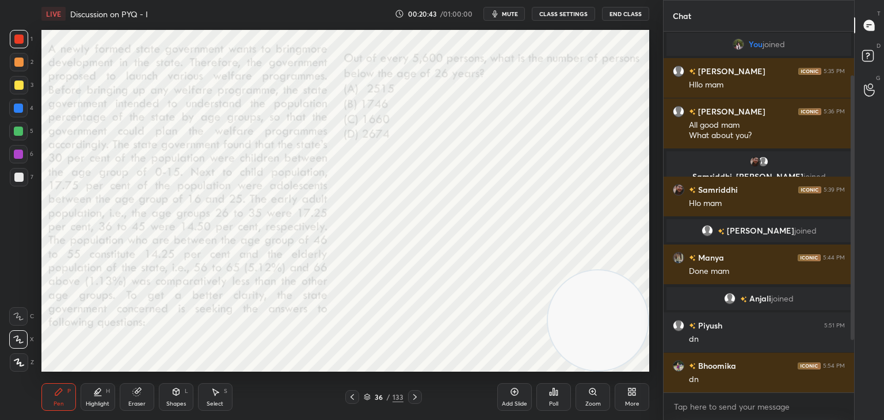
scroll to position [90, 0]
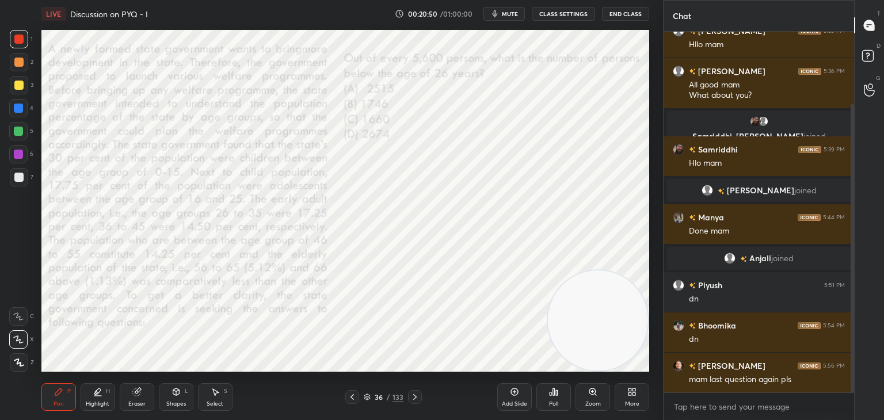
click at [356, 398] on icon at bounding box center [351, 396] width 9 height 9
click at [353, 395] on icon at bounding box center [351, 397] width 3 height 6
click at [352, 394] on icon at bounding box center [351, 396] width 9 height 9
click at [410, 394] on icon at bounding box center [414, 396] width 9 height 9
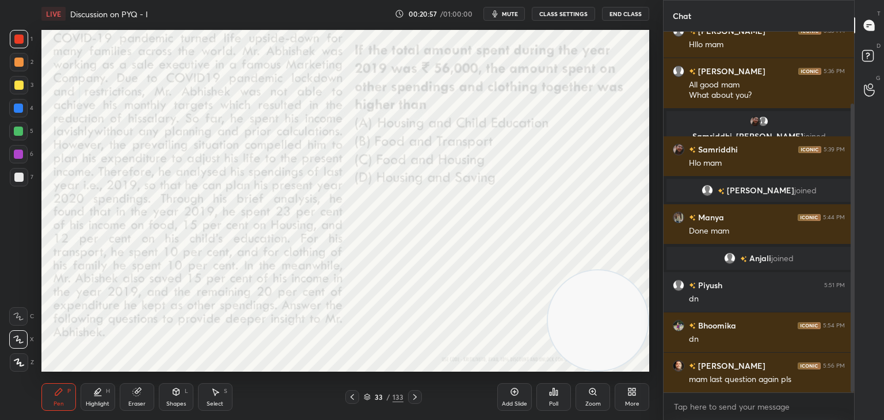
click at [143, 401] on div "Eraser" at bounding box center [136, 404] width 17 height 6
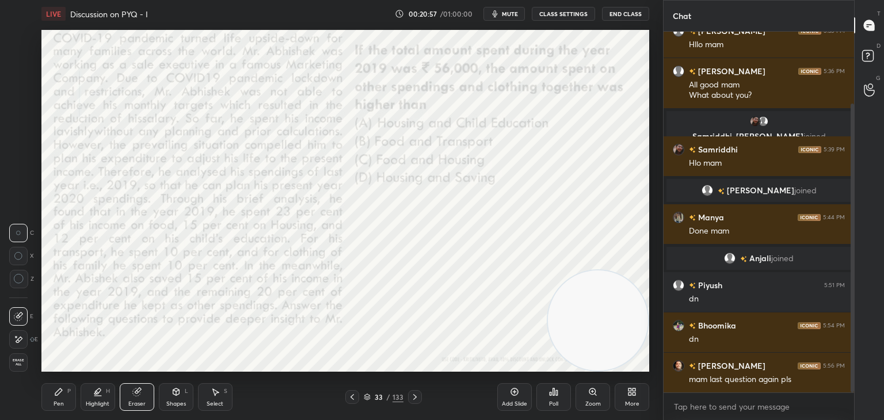
click at [23, 364] on span "Erase all" at bounding box center [18, 362] width 17 height 8
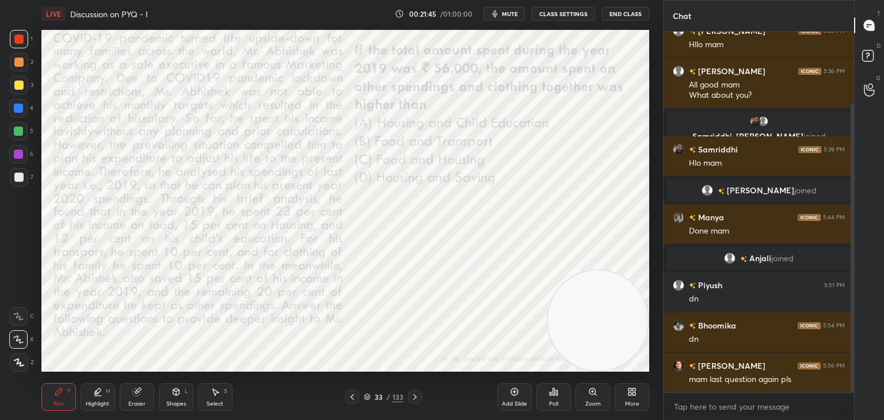
click at [413, 396] on icon at bounding box center [414, 396] width 9 height 9
click at [414, 396] on icon at bounding box center [414, 397] width 3 height 6
click at [414, 395] on icon at bounding box center [414, 396] width 9 height 9
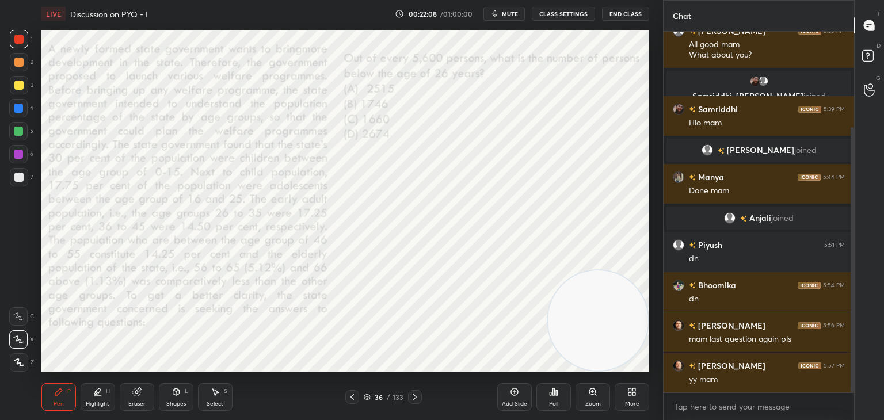
click at [504, 16] on span "mute" at bounding box center [510, 14] width 16 height 8
click at [512, 12] on span "unmute" at bounding box center [508, 14] width 25 height 8
type textarea "x"
click at [557, 401] on div "Poll" at bounding box center [553, 404] width 9 height 6
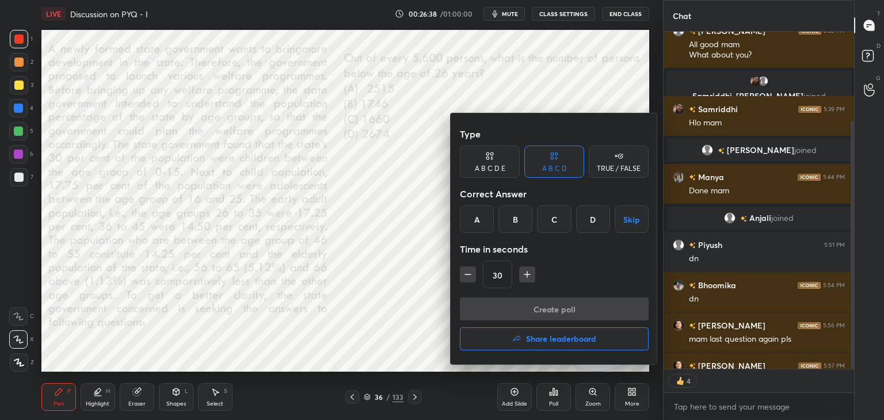
click at [588, 219] on div "D" at bounding box center [593, 219] width 34 height 28
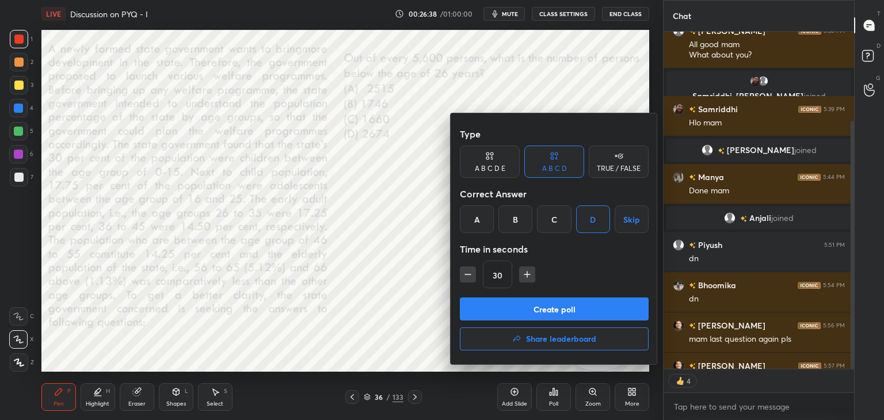
click at [527, 274] on icon "button" at bounding box center [527, 274] width 6 height 0
click at [527, 274] on icon "button" at bounding box center [527, 275] width 12 height 12
click at [527, 275] on icon "button" at bounding box center [527, 275] width 0 height 6
click at [468, 278] on icon "button" at bounding box center [468, 275] width 12 height 12
type input "60"
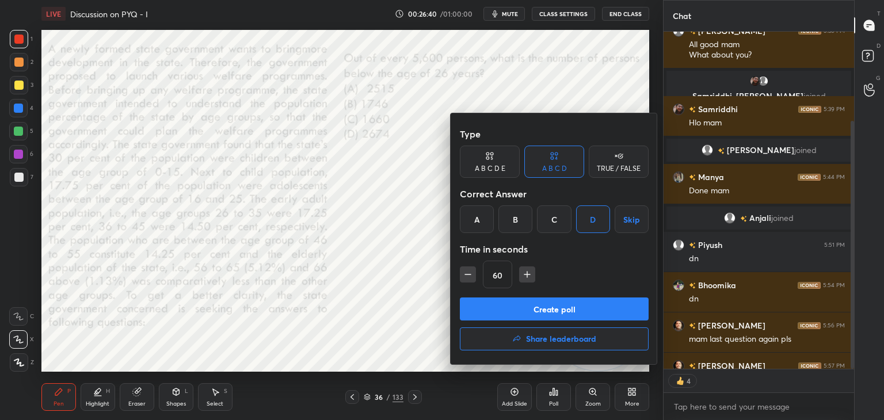
click at [493, 300] on button "Create poll" at bounding box center [554, 308] width 189 height 23
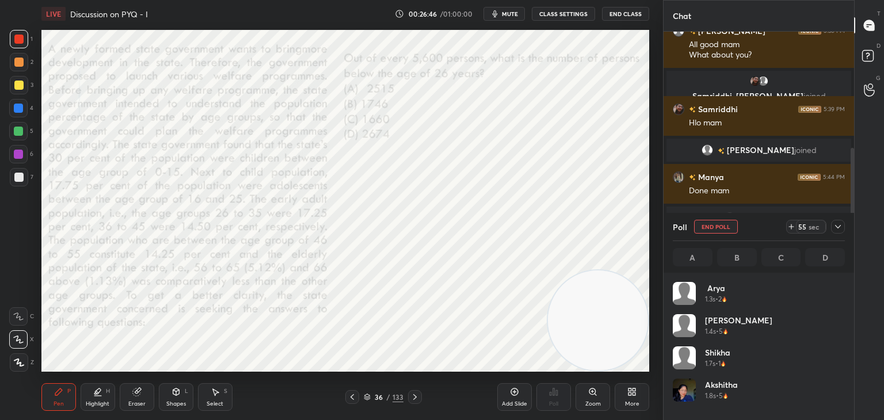
scroll to position [190, 0]
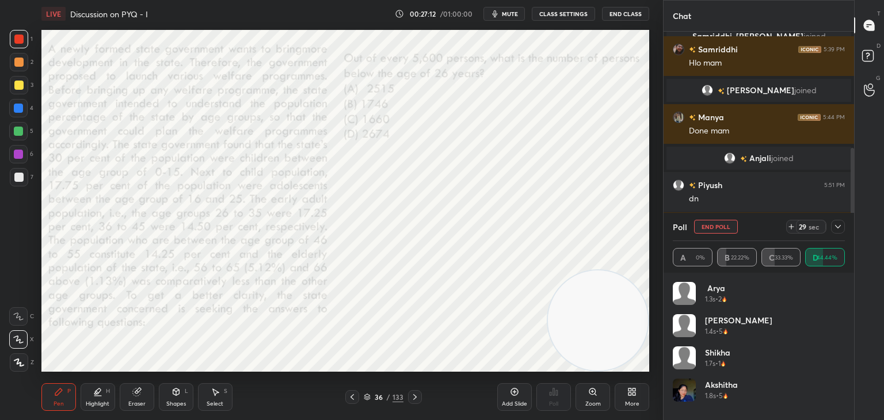
click at [711, 228] on button "End Poll" at bounding box center [716, 227] width 44 height 14
type textarea "x"
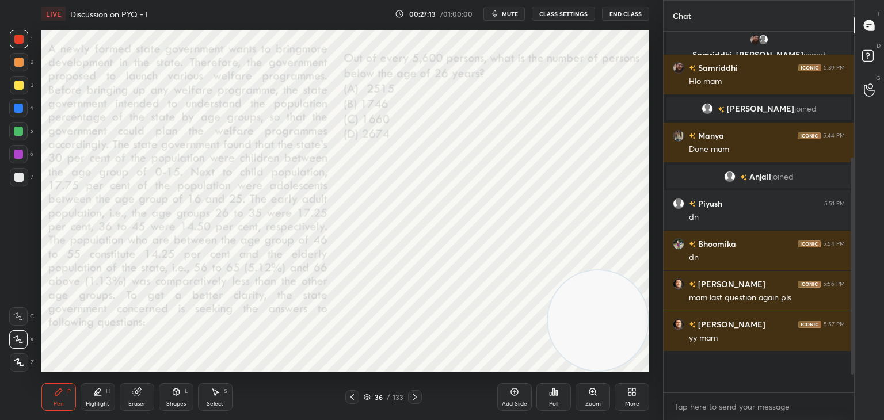
scroll to position [338, 187]
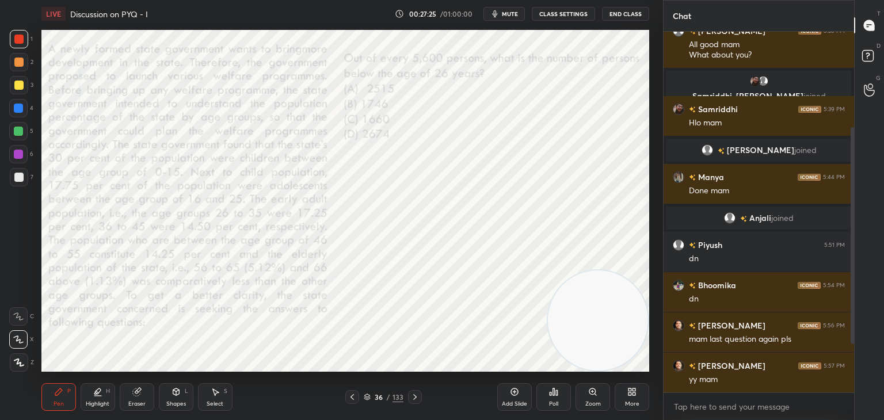
click at [104, 402] on div "Highlight" at bounding box center [98, 404] width 24 height 6
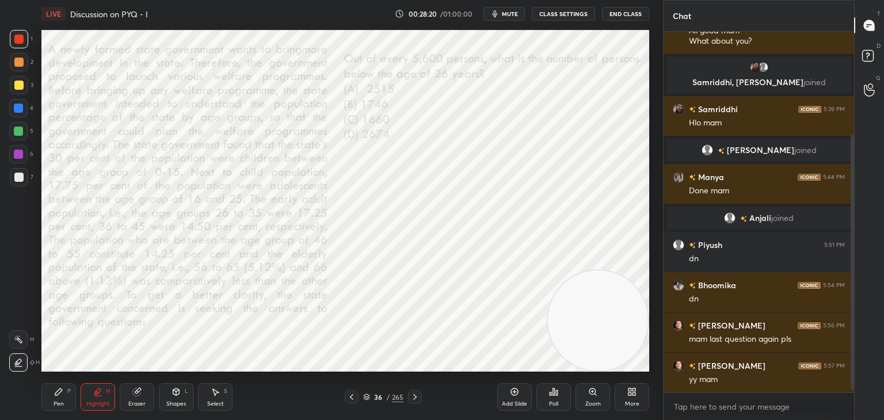
click at [62, 396] on icon at bounding box center [58, 391] width 9 height 9
click at [219, 389] on icon at bounding box center [215, 391] width 9 height 9
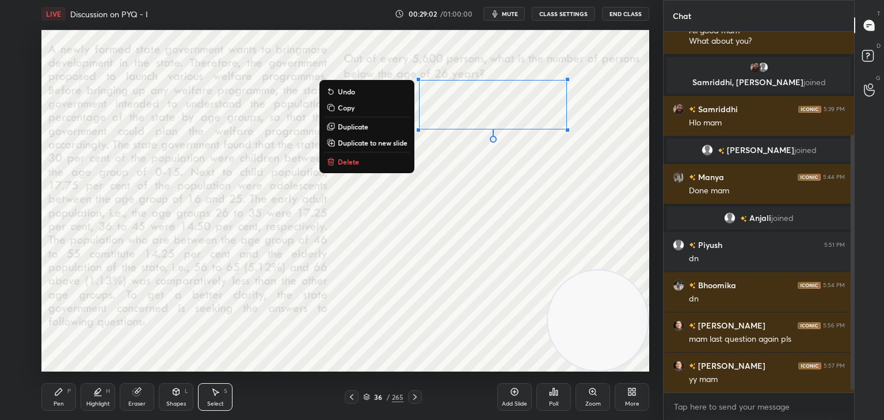
click at [348, 108] on p "Copy" at bounding box center [346, 107] width 17 height 9
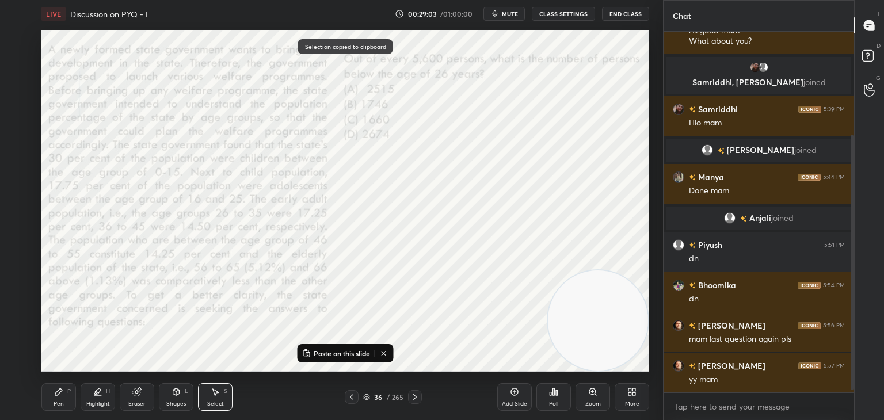
click at [513, 389] on icon at bounding box center [514, 391] width 9 height 9
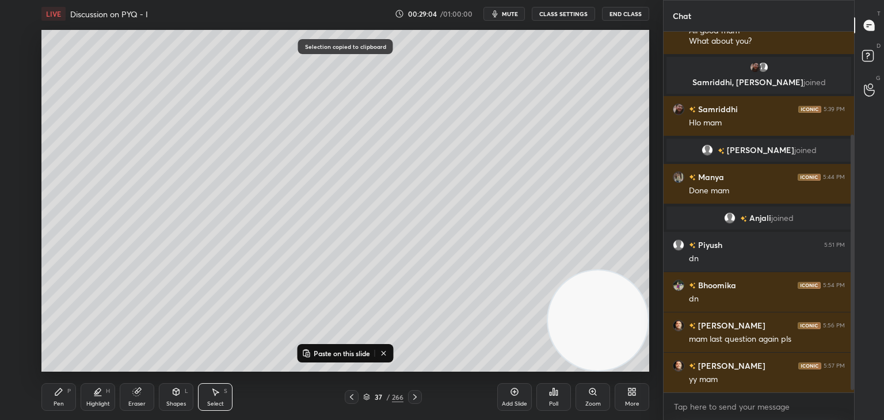
click at [347, 350] on p "Paste on this slide" at bounding box center [342, 353] width 56 height 9
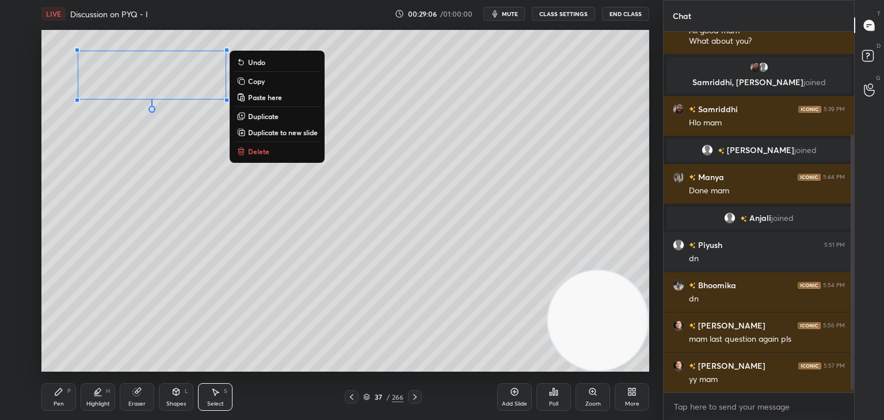
click at [150, 159] on div "0 ° Undo Copy Paste here Duplicate Duplicate to new slide Delete" at bounding box center [345, 201] width 608 height 342
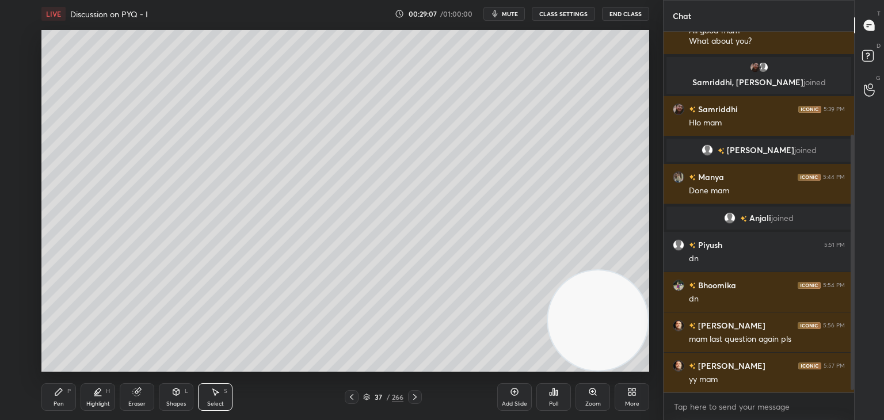
click at [58, 401] on div "Pen" at bounding box center [59, 404] width 10 height 6
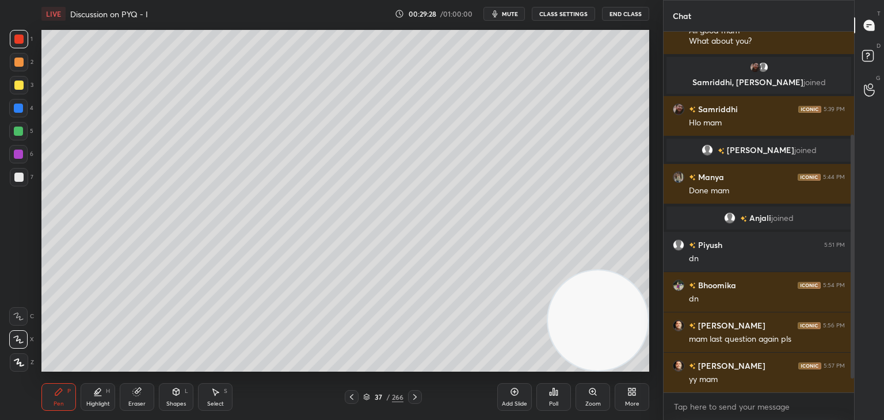
scroll to position [184, 0]
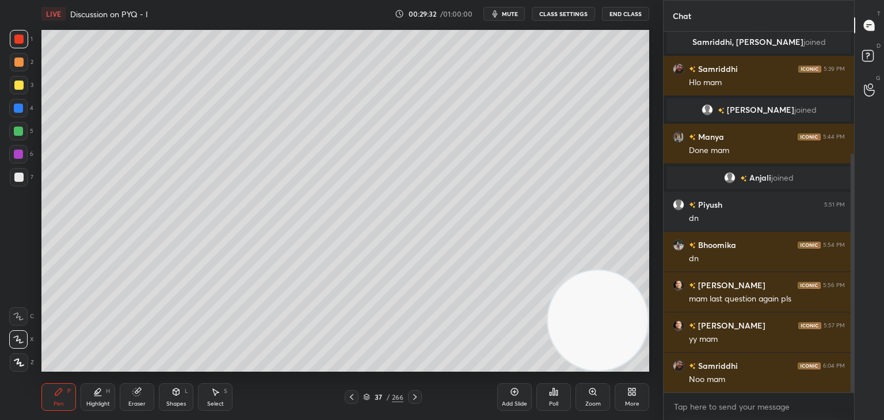
click at [352, 394] on icon at bounding box center [351, 396] width 9 height 9
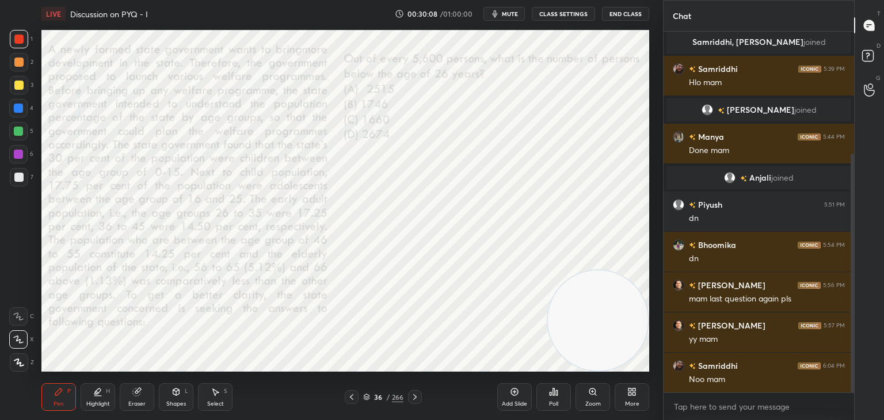
click at [416, 398] on icon at bounding box center [414, 397] width 3 height 6
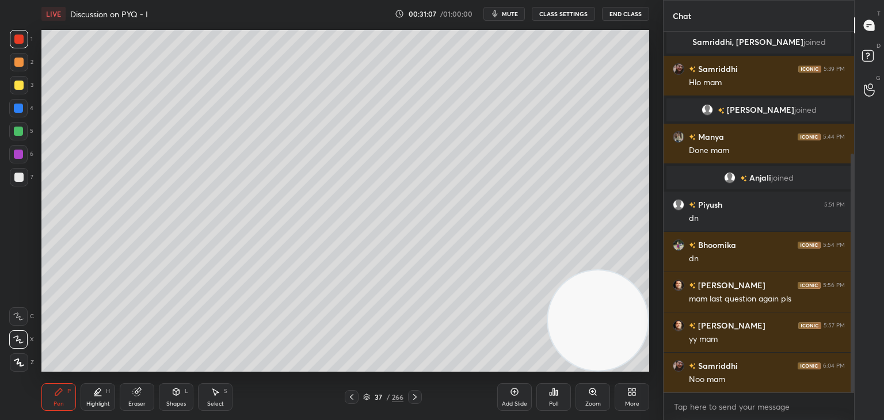
click at [354, 400] on icon at bounding box center [351, 396] width 9 height 9
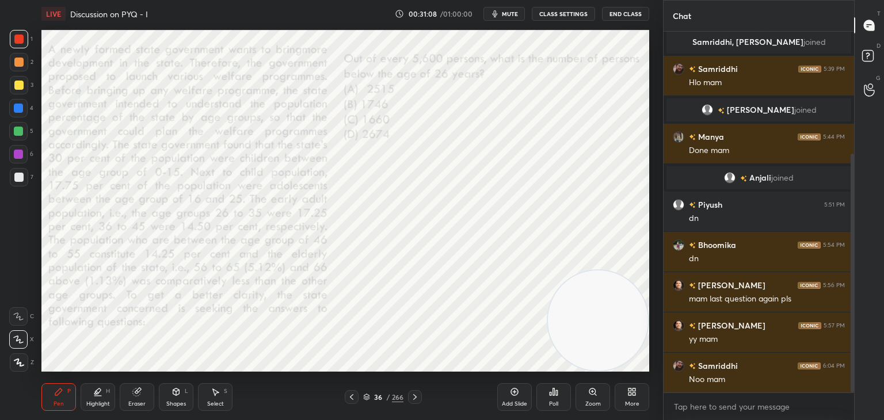
click at [417, 399] on icon at bounding box center [414, 396] width 9 height 9
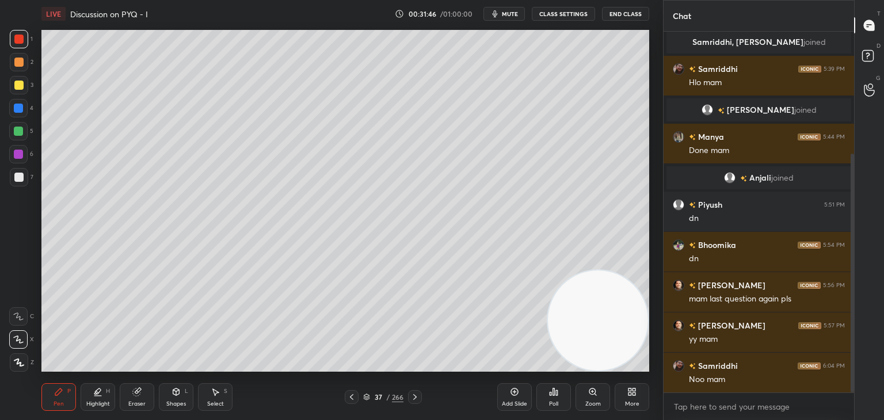
click at [354, 399] on icon at bounding box center [351, 396] width 9 height 9
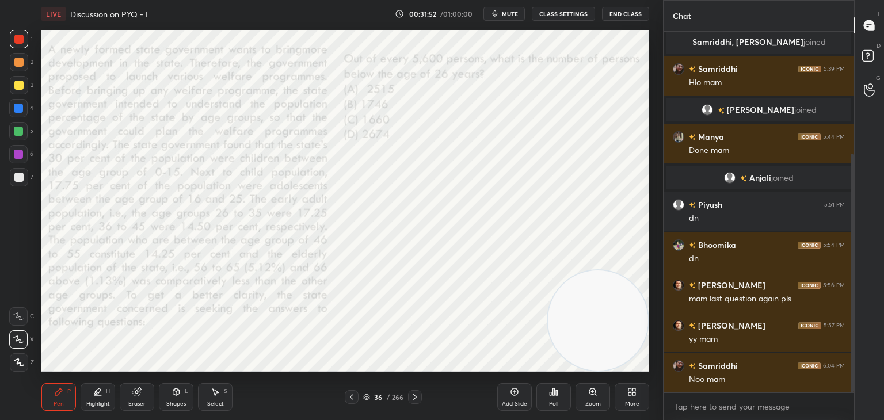
click at [416, 400] on icon at bounding box center [414, 396] width 9 height 9
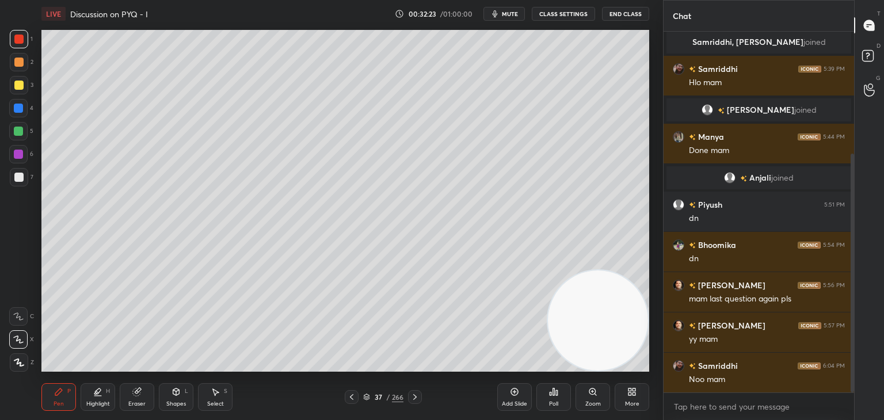
click at [353, 394] on icon at bounding box center [351, 396] width 9 height 9
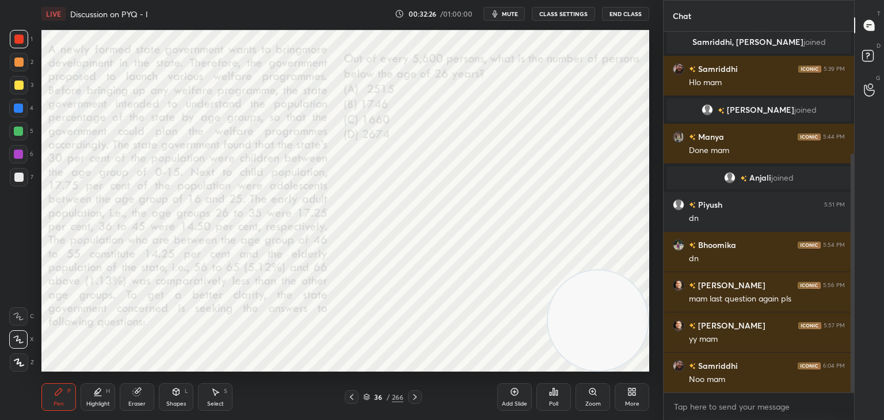
click at [429, 393] on div "36 / 266" at bounding box center [383, 397] width 228 height 14
click at [417, 391] on div at bounding box center [415, 397] width 14 height 14
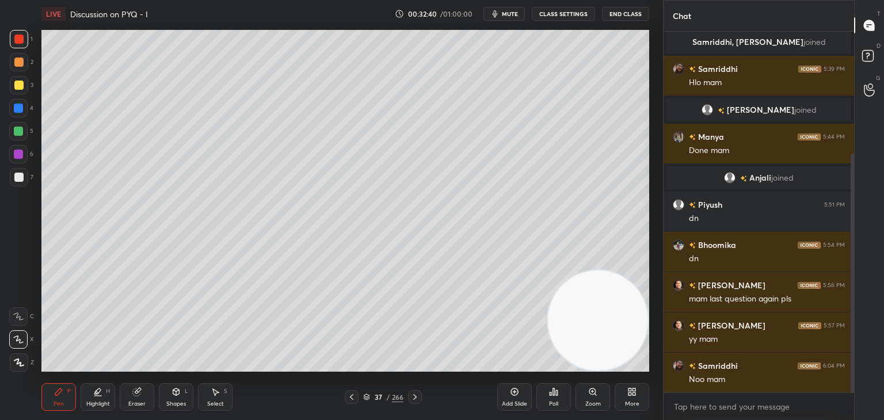
click at [356, 399] on div at bounding box center [352, 397] width 14 height 14
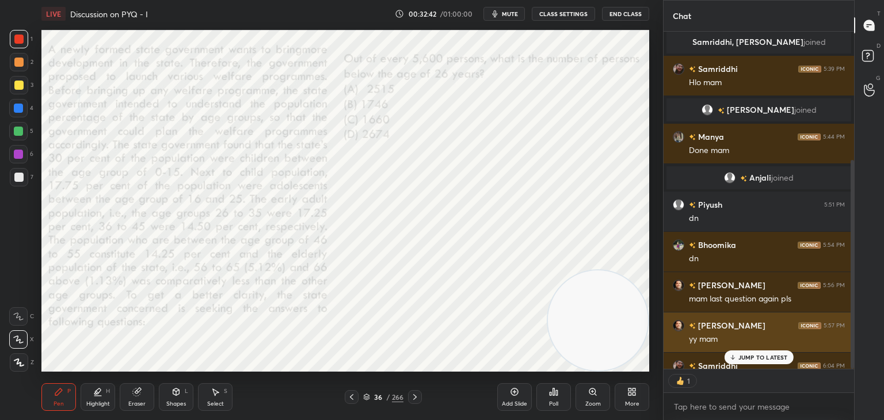
scroll to position [207, 0]
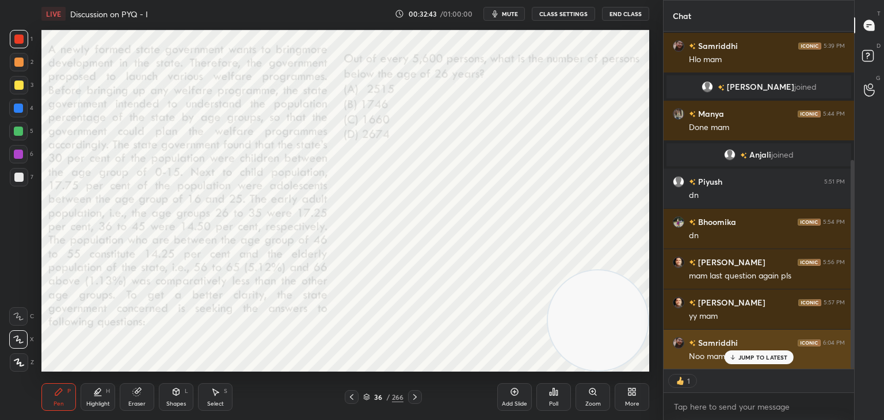
click at [748, 357] on p "JUMP TO LATEST" at bounding box center [762, 357] width 49 height 7
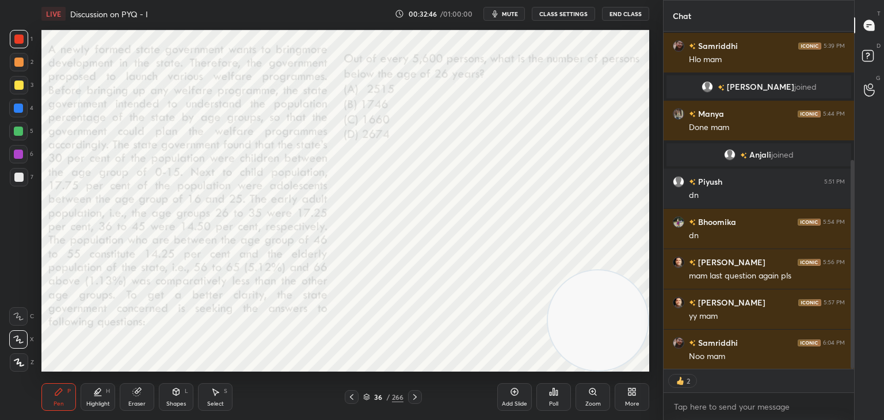
click at [414, 398] on icon at bounding box center [414, 396] width 9 height 9
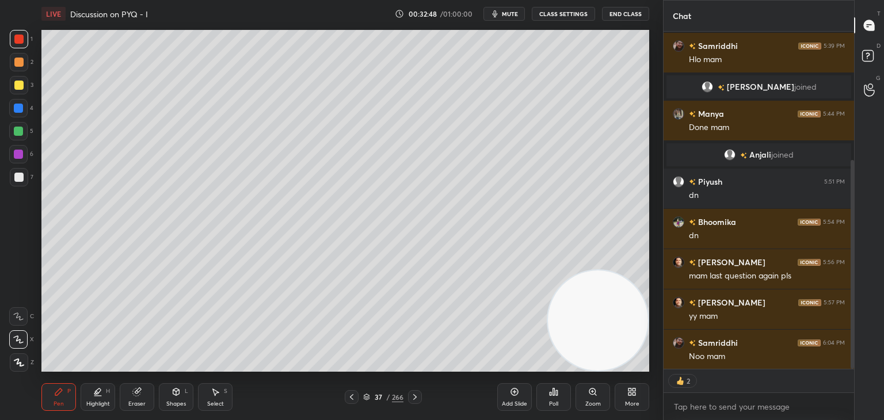
click at [417, 399] on icon at bounding box center [414, 396] width 9 height 9
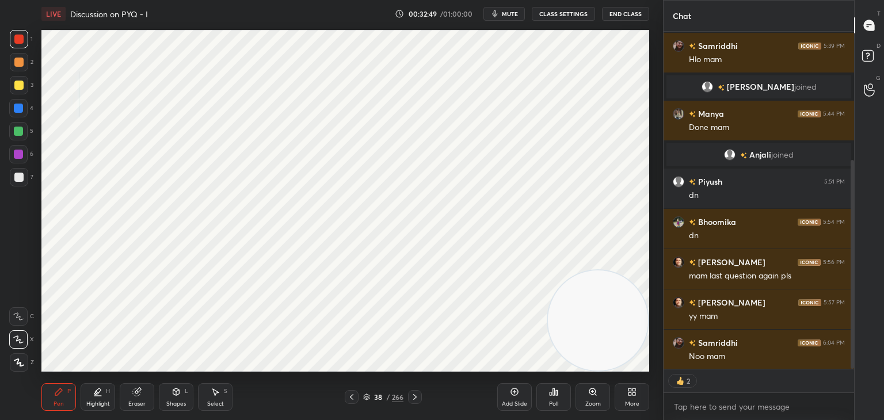
click at [417, 399] on icon at bounding box center [414, 396] width 9 height 9
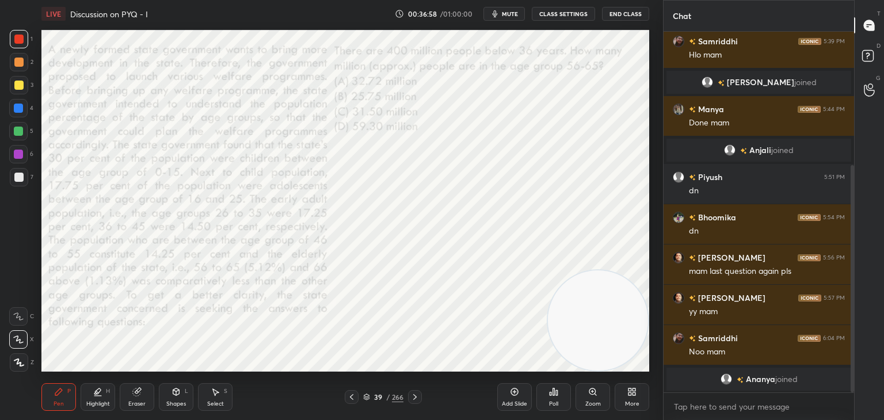
scroll to position [212, 0]
click at [557, 398] on div "Poll" at bounding box center [553, 397] width 35 height 28
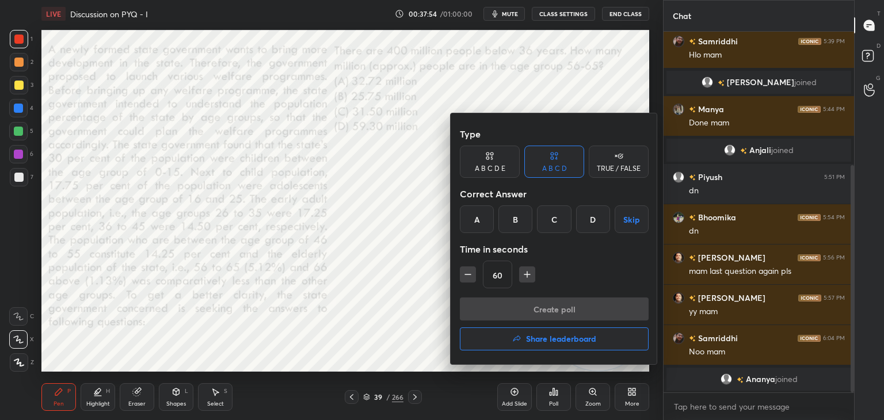
click at [553, 219] on div "C" at bounding box center [554, 219] width 34 height 28
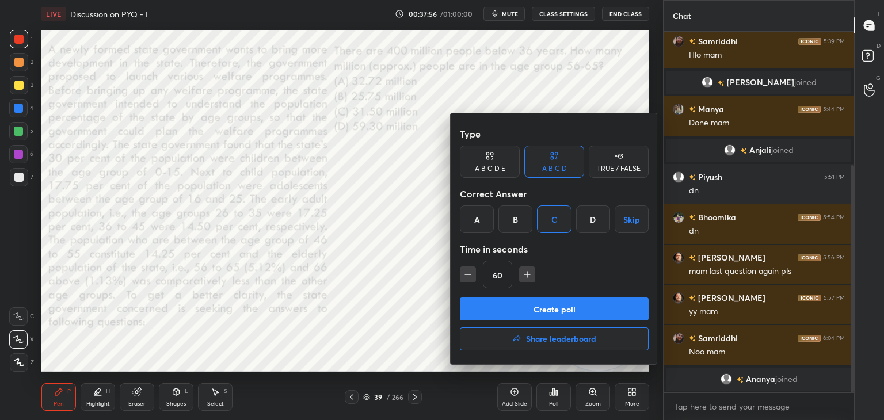
click at [551, 310] on button "Create poll" at bounding box center [554, 308] width 189 height 23
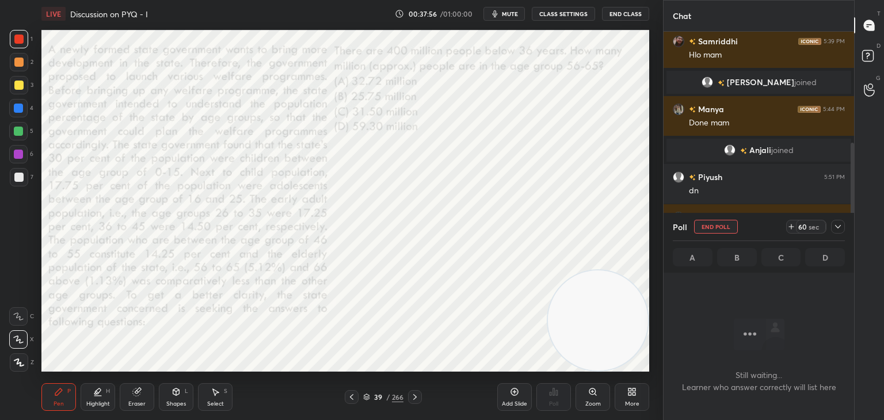
scroll to position [325, 187]
click at [518, 12] on span "mute" at bounding box center [510, 14] width 16 height 8
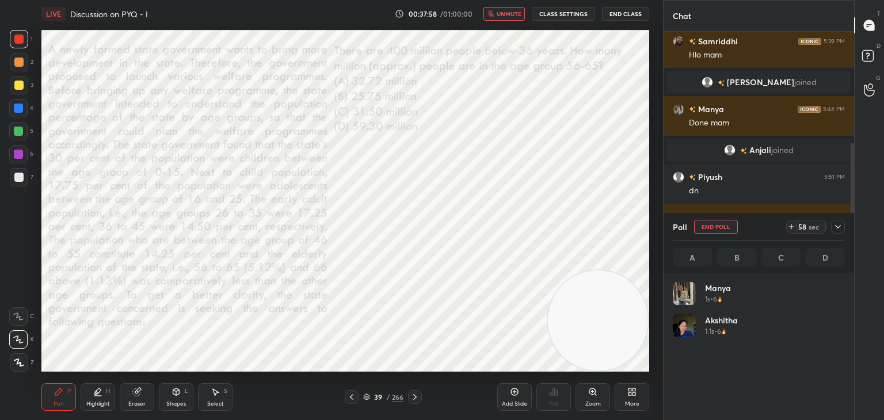
scroll to position [135, 169]
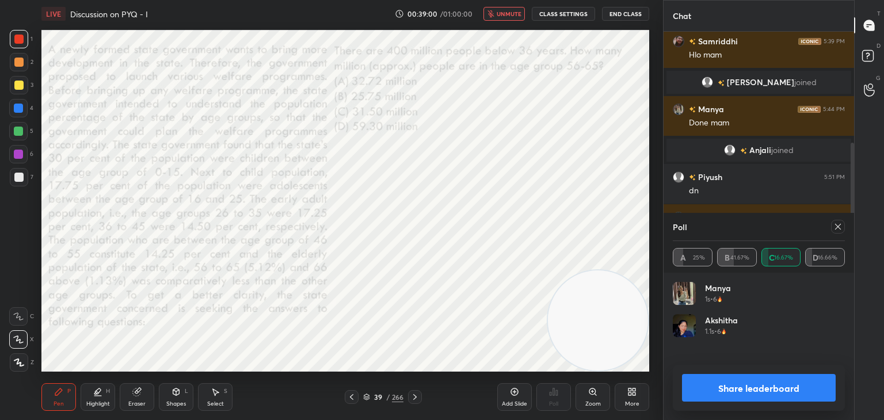
click at [509, 12] on span "unmute" at bounding box center [508, 14] width 25 height 8
click at [838, 226] on icon at bounding box center [837, 226] width 9 height 9
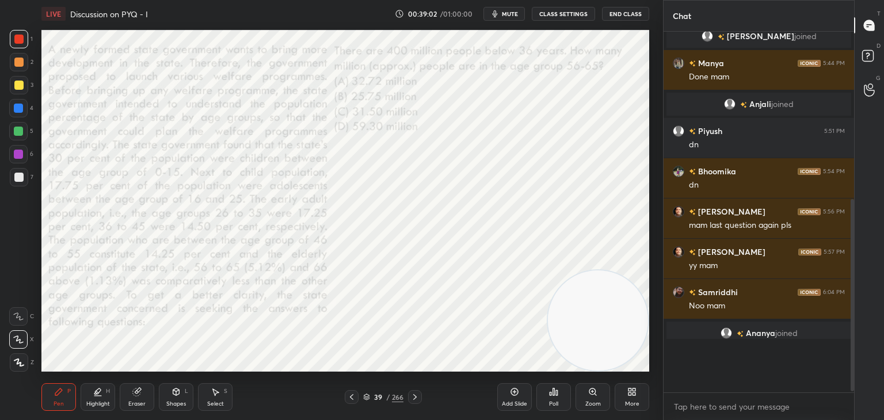
scroll to position [357, 187]
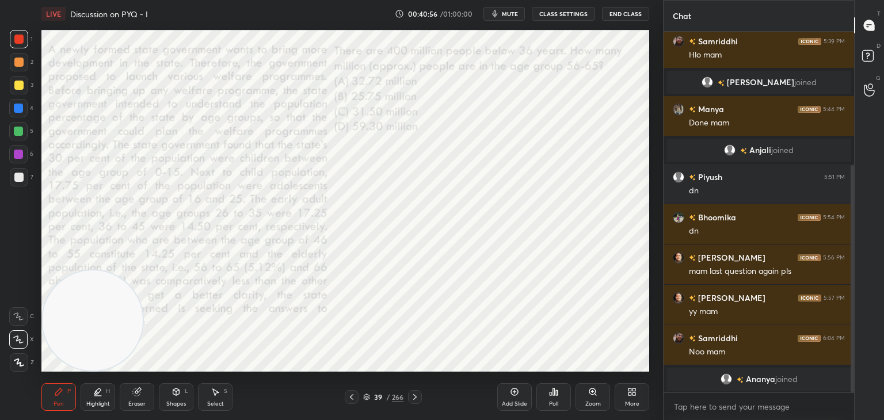
click at [514, 389] on icon at bounding box center [514, 391] width 9 height 9
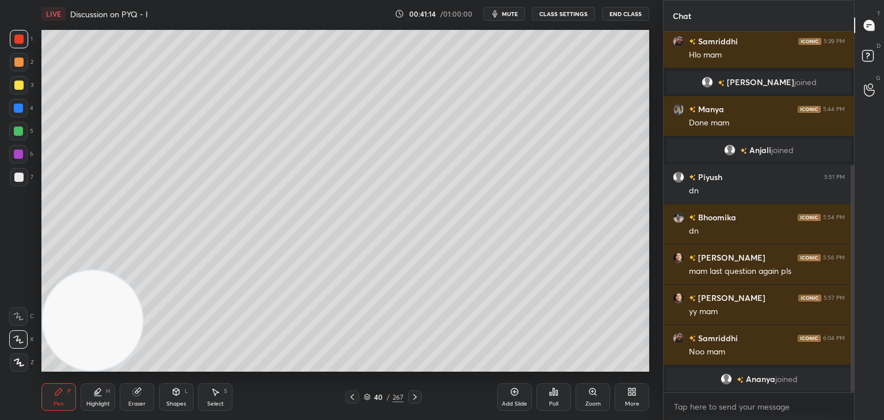
click at [352, 401] on icon at bounding box center [351, 396] width 9 height 9
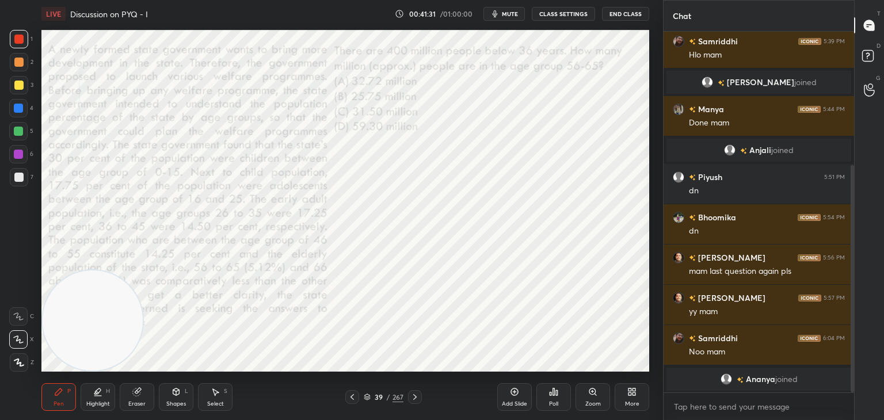
click at [368, 399] on icon at bounding box center [367, 397] width 7 height 7
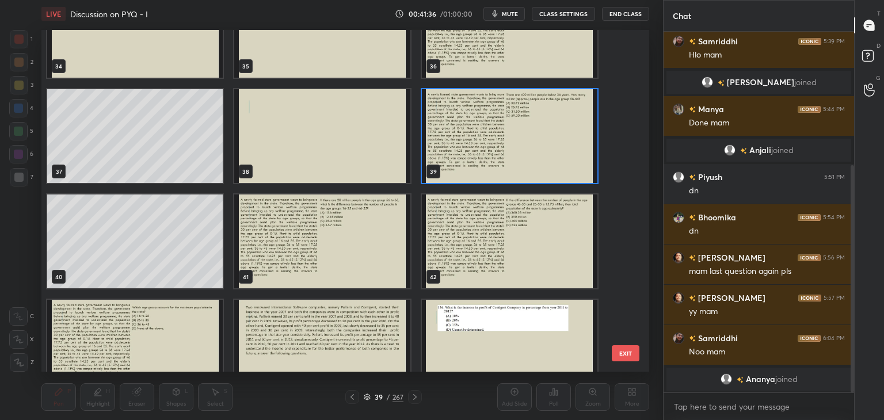
scroll to position [1229, 0]
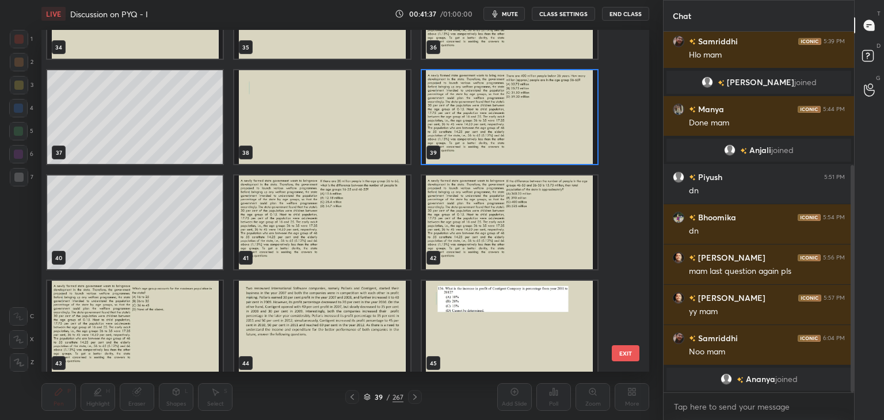
click at [357, 238] on img "grid" at bounding box center [321, 222] width 175 height 94
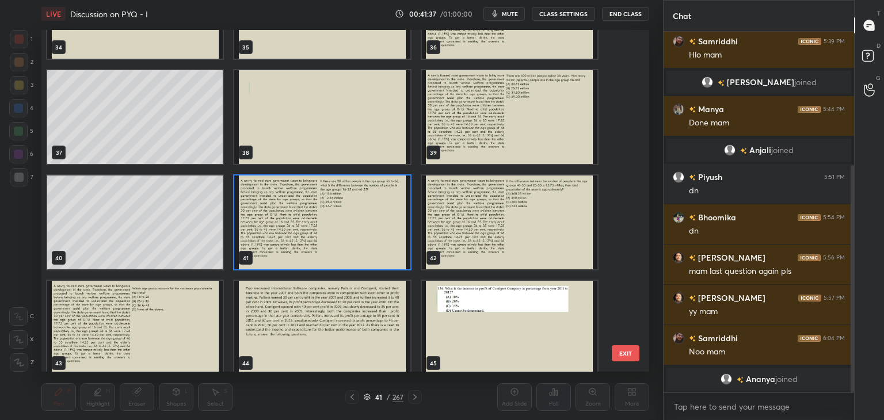
click at [357, 238] on img "grid" at bounding box center [321, 222] width 175 height 94
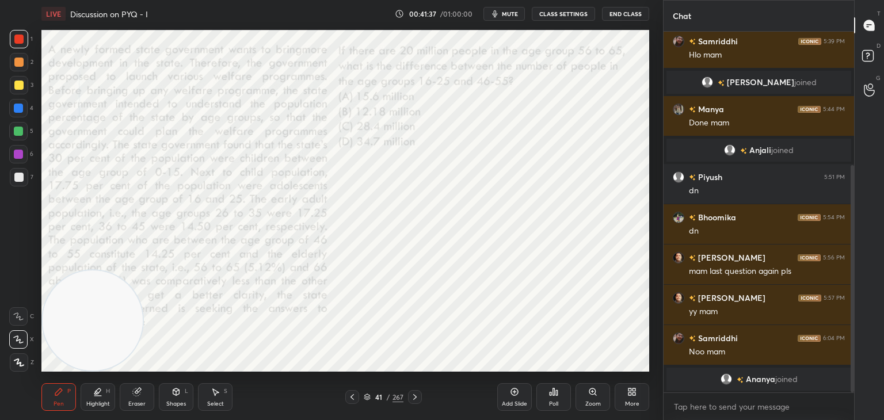
click at [346, 227] on img "grid" at bounding box center [321, 222] width 175 height 94
click at [518, 10] on button "mute" at bounding box center [503, 14] width 41 height 14
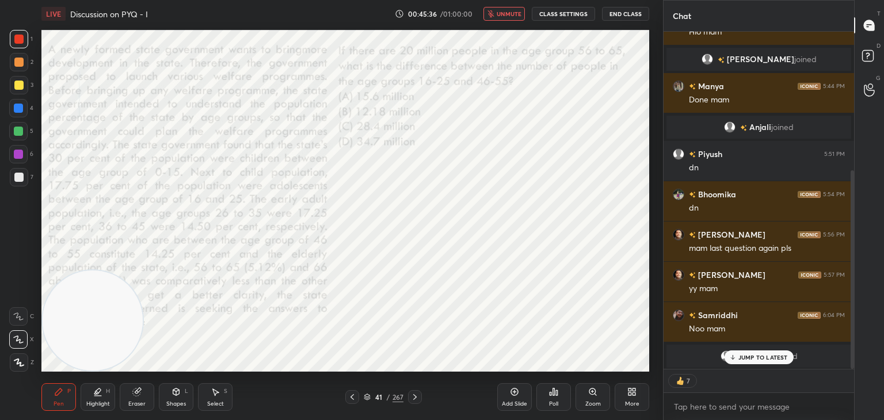
click at [755, 356] on p "JUMP TO LATEST" at bounding box center [762, 357] width 49 height 7
click at [510, 17] on span "unmute" at bounding box center [508, 14] width 25 height 8
click at [557, 399] on div "Poll" at bounding box center [553, 397] width 35 height 28
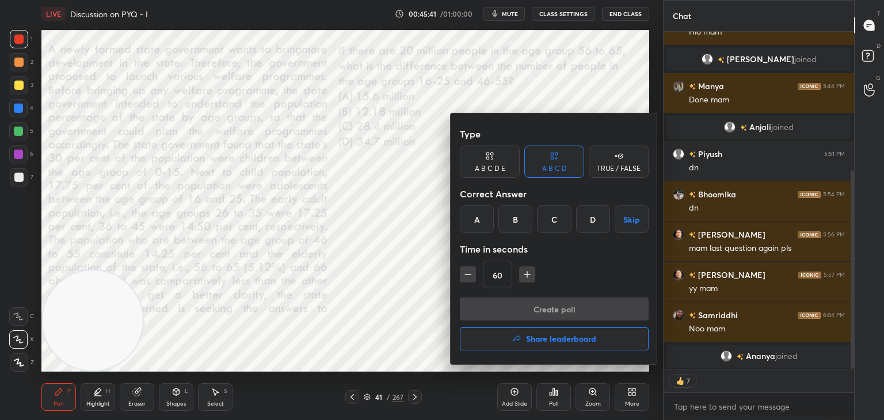
type textarea "x"
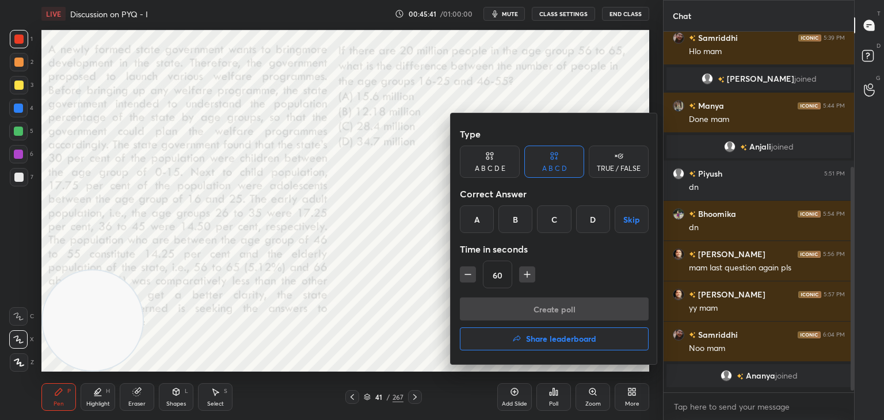
scroll to position [3, 3]
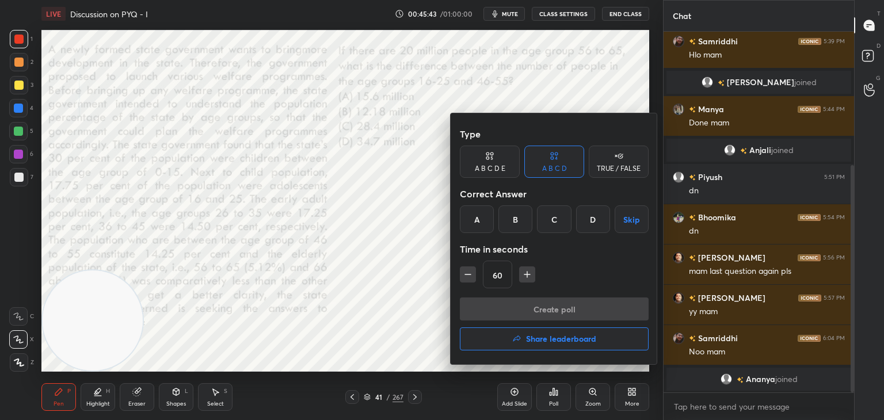
click at [513, 225] on div "B" at bounding box center [515, 219] width 34 height 28
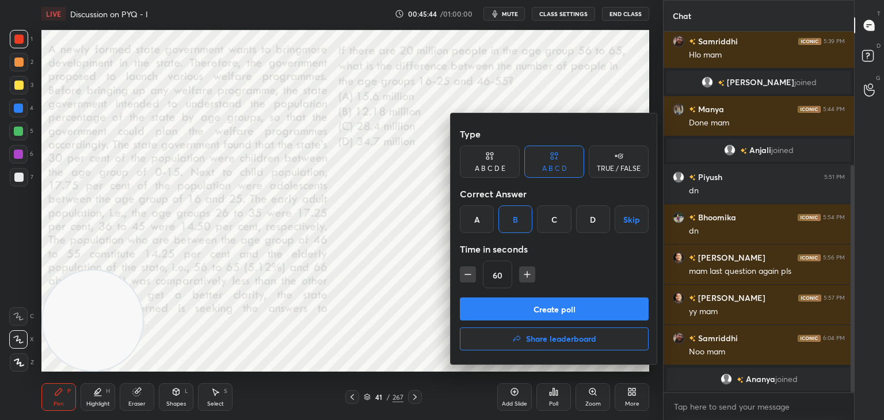
click at [469, 278] on icon "button" at bounding box center [468, 275] width 12 height 12
click at [469, 280] on icon "button" at bounding box center [468, 275] width 12 height 12
type input "30"
click at [482, 308] on button "Create poll" at bounding box center [554, 308] width 189 height 23
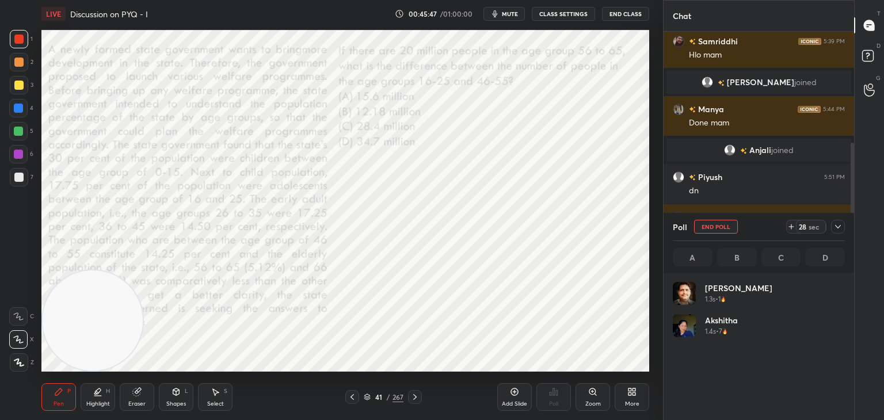
scroll to position [135, 169]
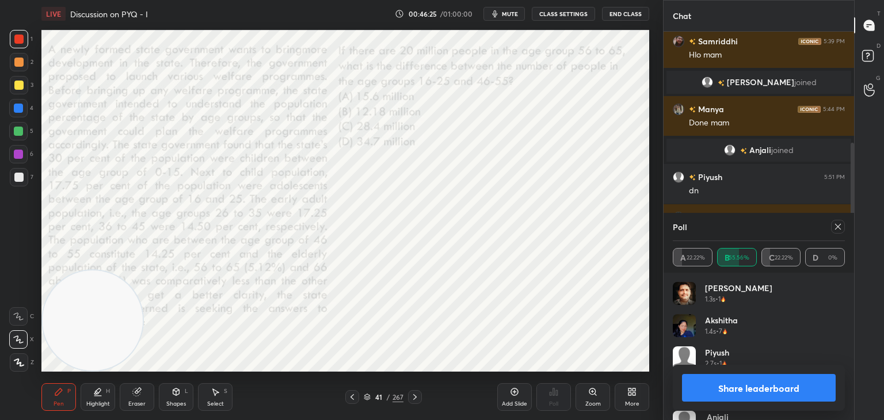
click at [839, 228] on icon at bounding box center [838, 227] width 6 height 6
type textarea "x"
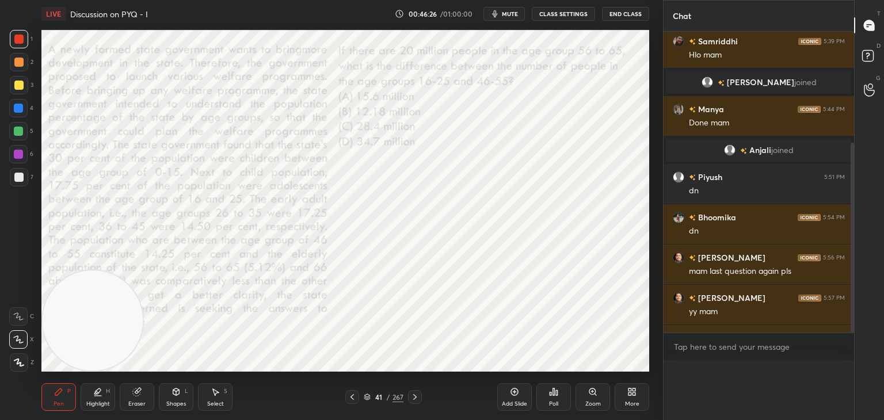
scroll to position [311, 187]
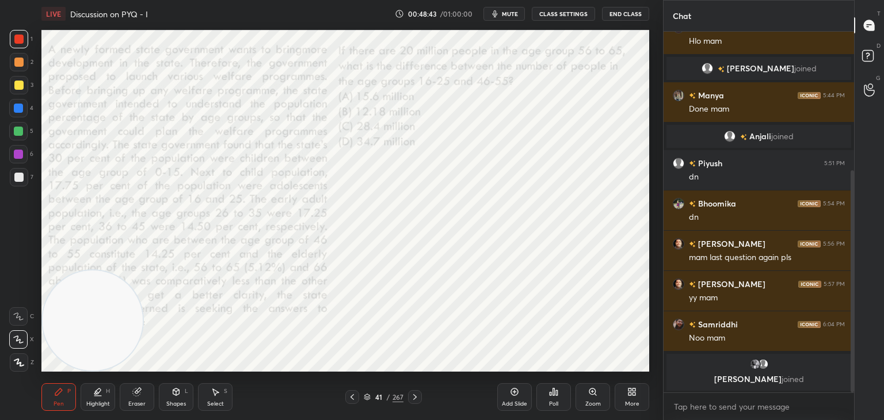
click at [366, 398] on icon at bounding box center [367, 397] width 7 height 7
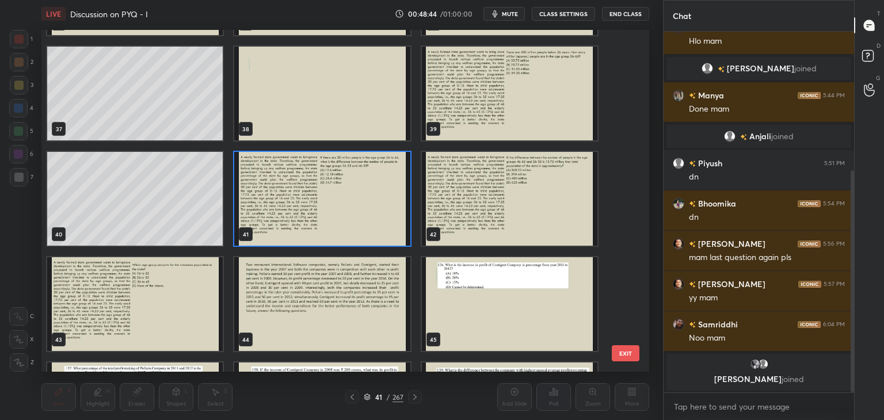
scroll to position [1257, 0]
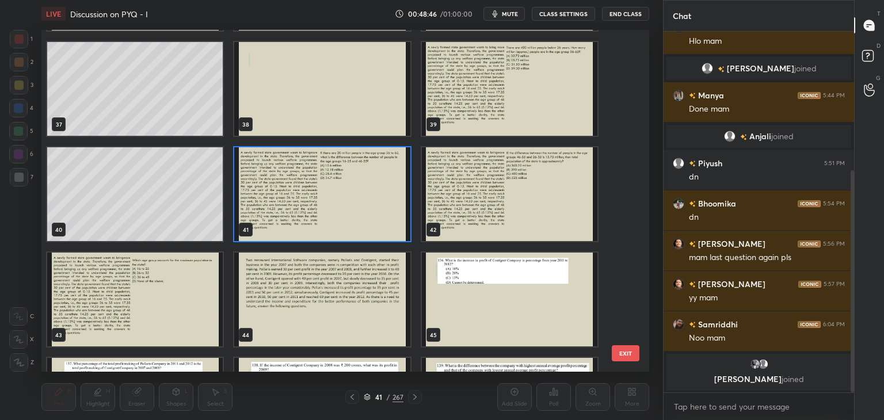
click at [525, 211] on img "grid" at bounding box center [509, 194] width 175 height 94
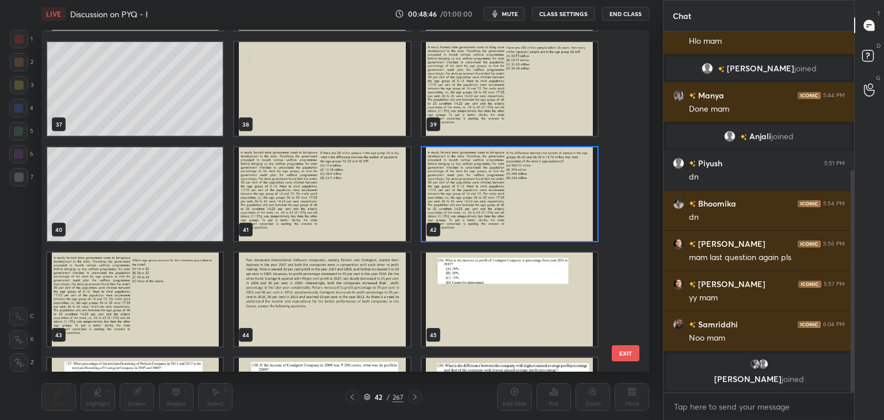
click at [524, 210] on img "grid" at bounding box center [509, 194] width 175 height 94
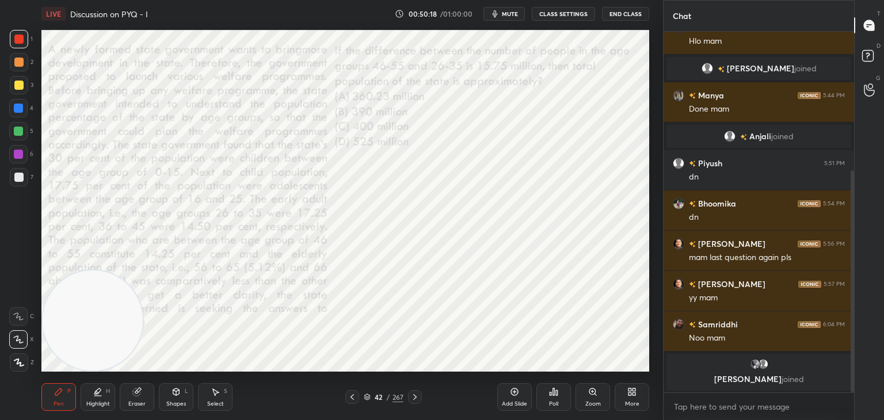
click at [558, 394] on div "Poll" at bounding box center [553, 397] width 35 height 28
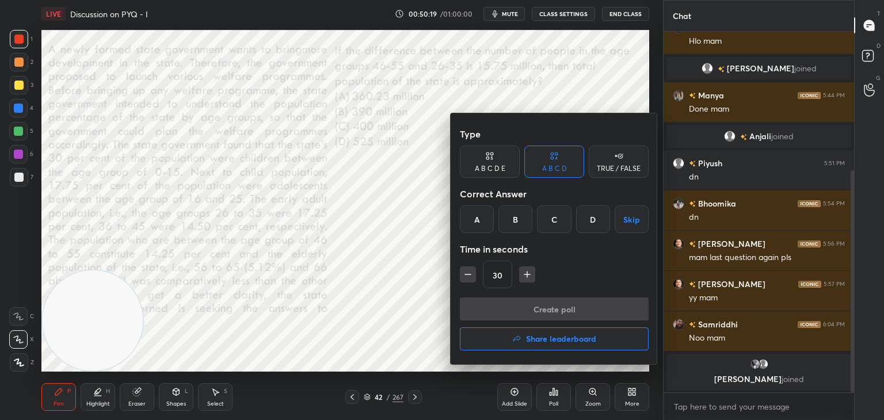
click at [590, 223] on div "D" at bounding box center [593, 219] width 34 height 28
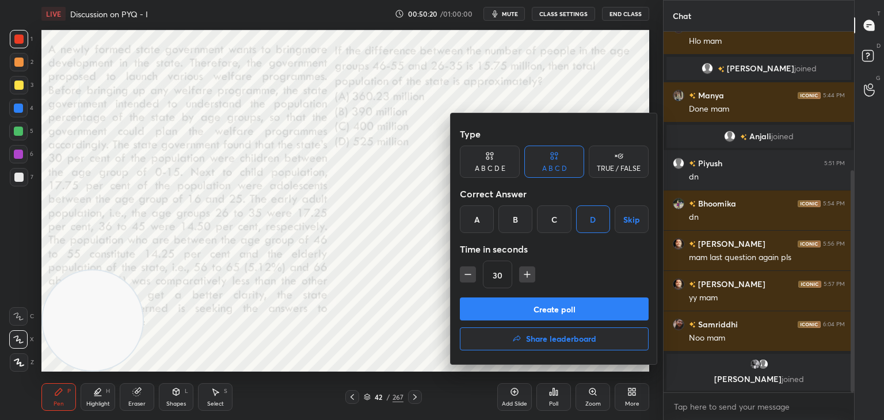
click at [524, 275] on icon "button" at bounding box center [527, 275] width 12 height 12
click at [525, 278] on icon "button" at bounding box center [527, 275] width 12 height 12
type input "60"
click at [582, 314] on button "Create poll" at bounding box center [554, 308] width 189 height 23
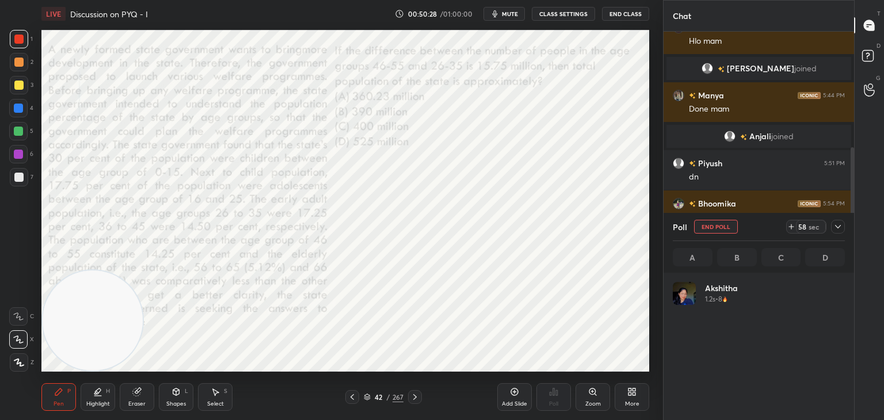
scroll to position [3, 3]
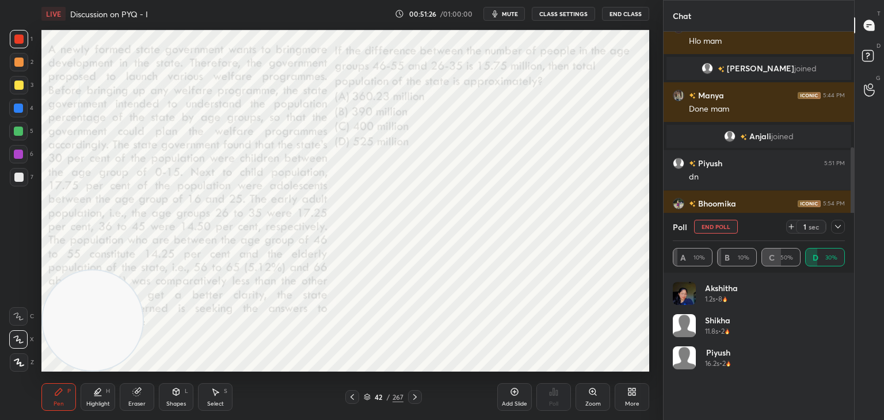
click at [720, 224] on button "End Poll" at bounding box center [716, 227] width 44 height 14
type textarea "x"
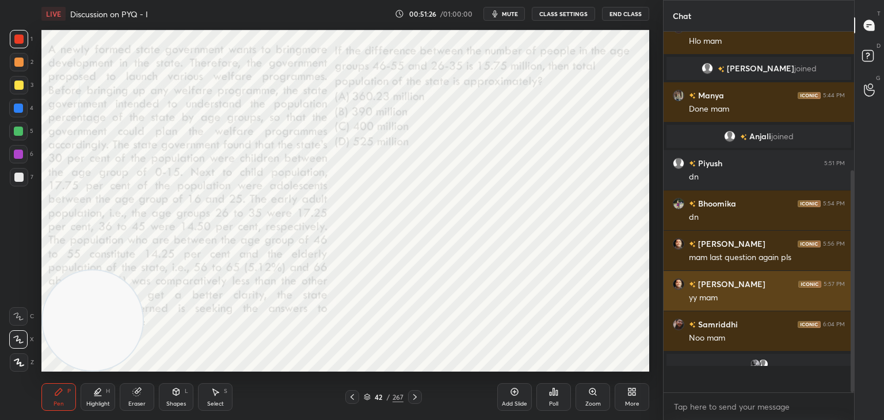
scroll to position [357, 187]
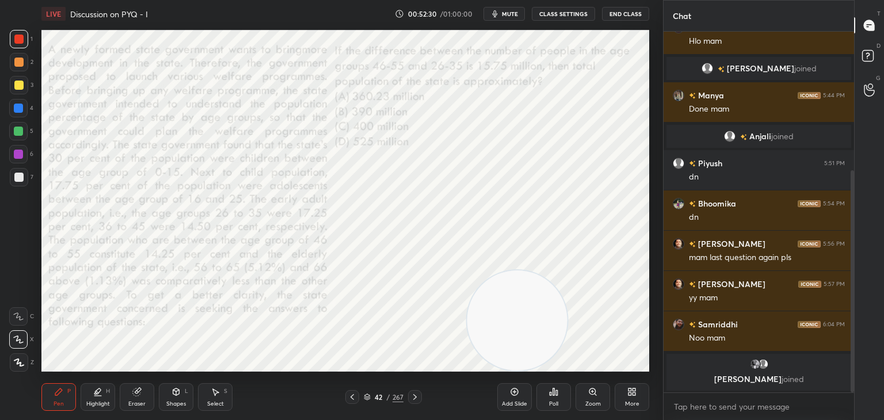
click at [365, 399] on icon at bounding box center [367, 397] width 7 height 7
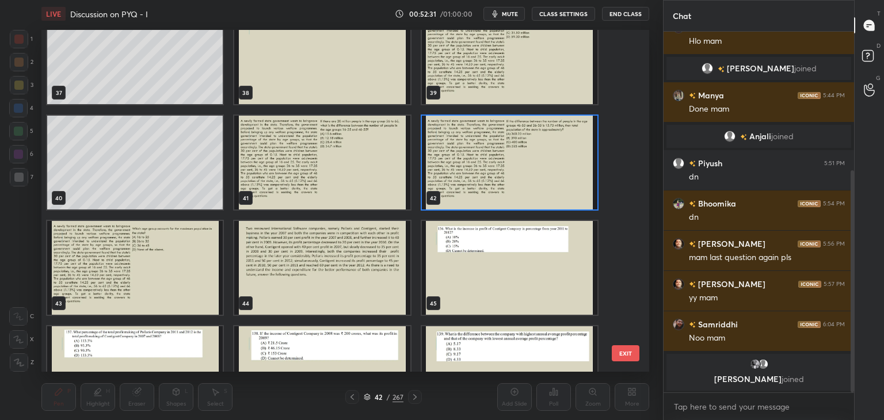
scroll to position [1298, 0]
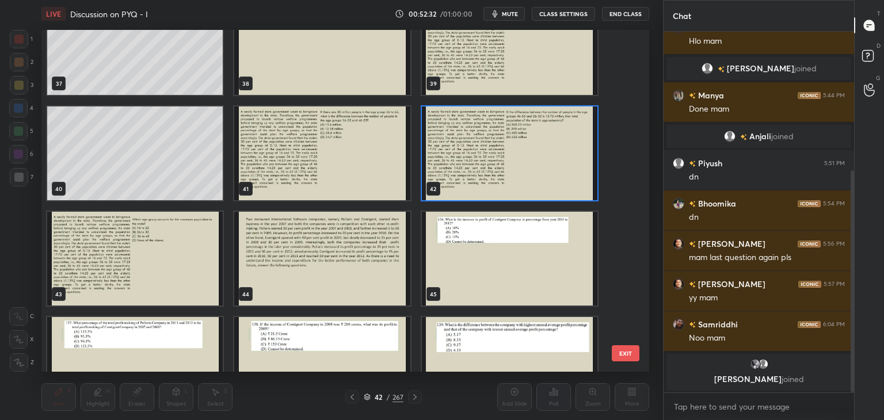
click at [175, 278] on img "grid" at bounding box center [134, 259] width 175 height 94
click at [179, 278] on img "grid" at bounding box center [134, 259] width 175 height 94
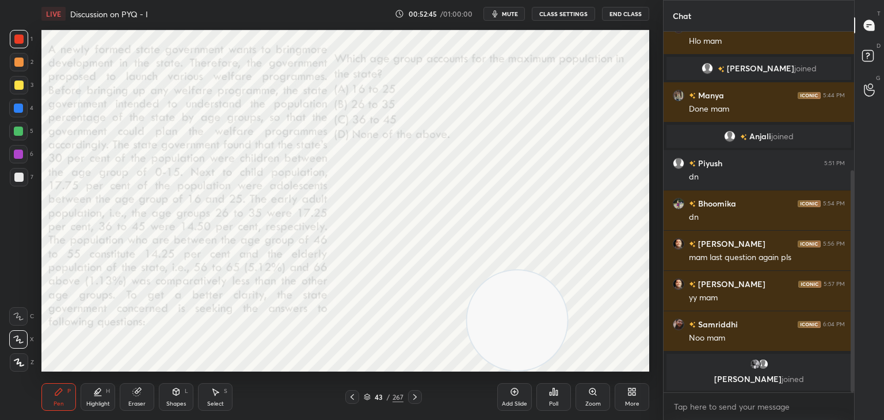
click at [551, 400] on div "Poll" at bounding box center [553, 397] width 35 height 28
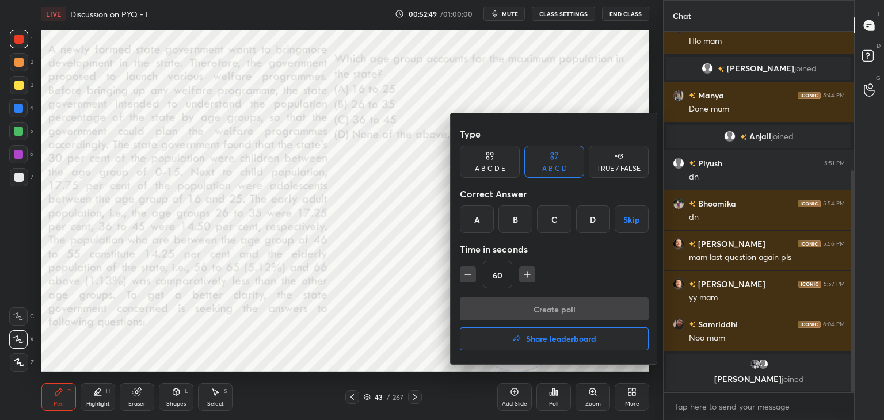
click at [596, 219] on div "D" at bounding box center [593, 219] width 34 height 28
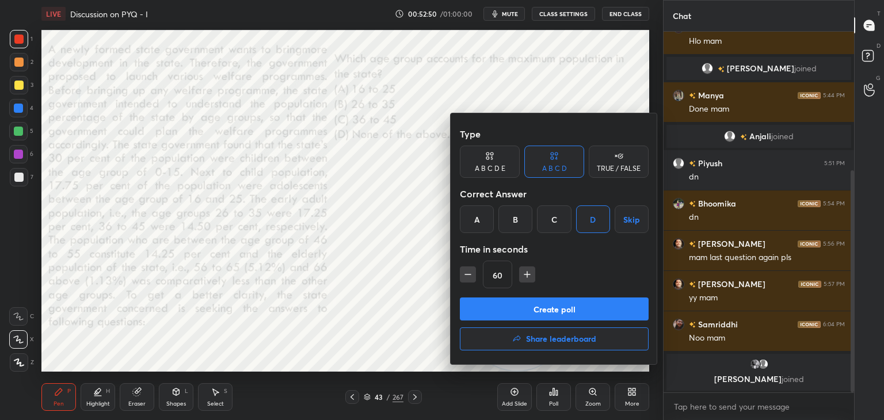
click at [469, 276] on icon "button" at bounding box center [468, 275] width 12 height 12
type input "45"
click at [501, 304] on button "Create poll" at bounding box center [554, 308] width 189 height 23
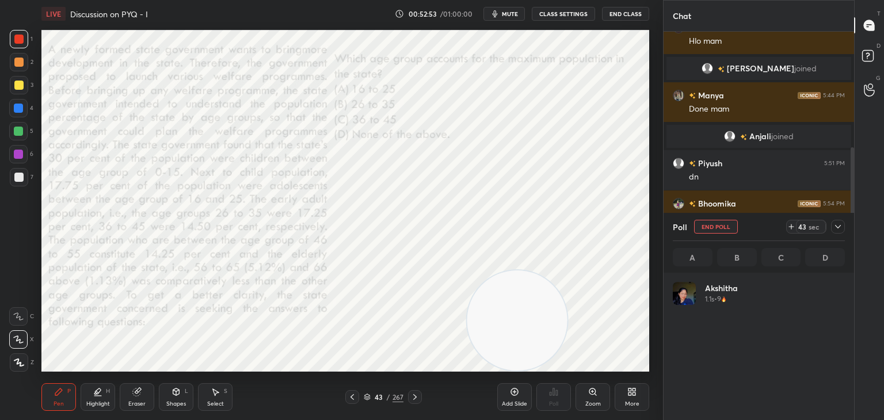
scroll to position [135, 169]
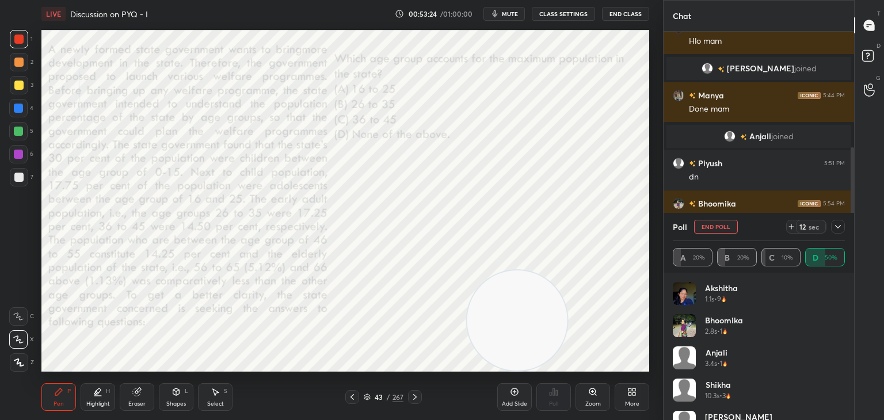
click at [836, 224] on icon at bounding box center [837, 226] width 9 height 9
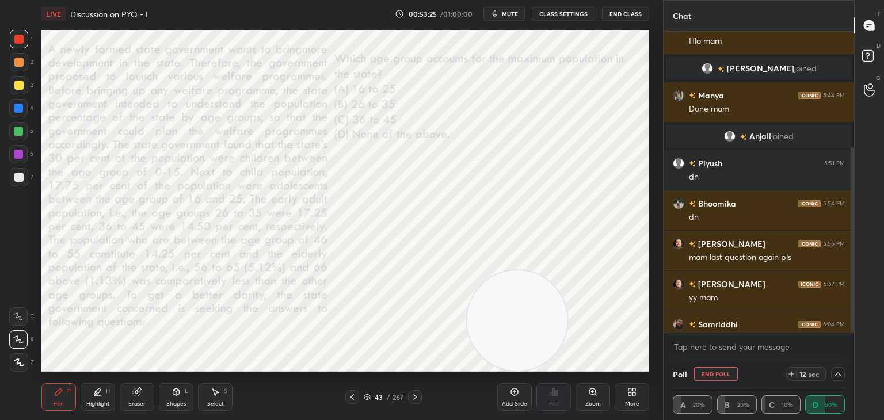
scroll to position [285, 0]
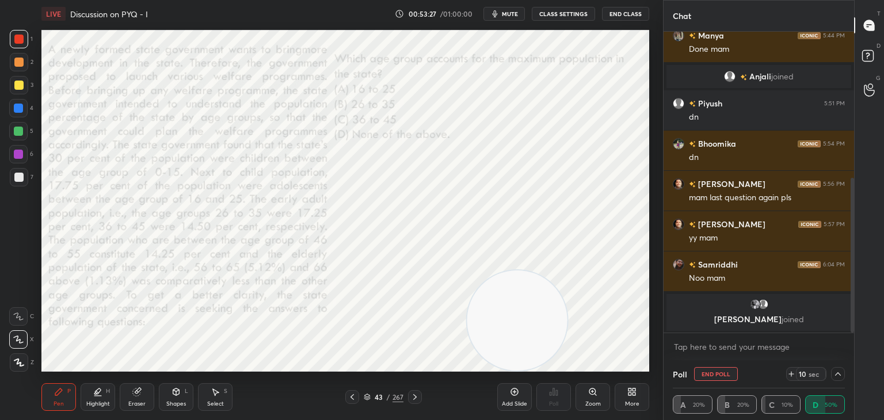
click at [725, 372] on button "End Poll" at bounding box center [716, 374] width 44 height 14
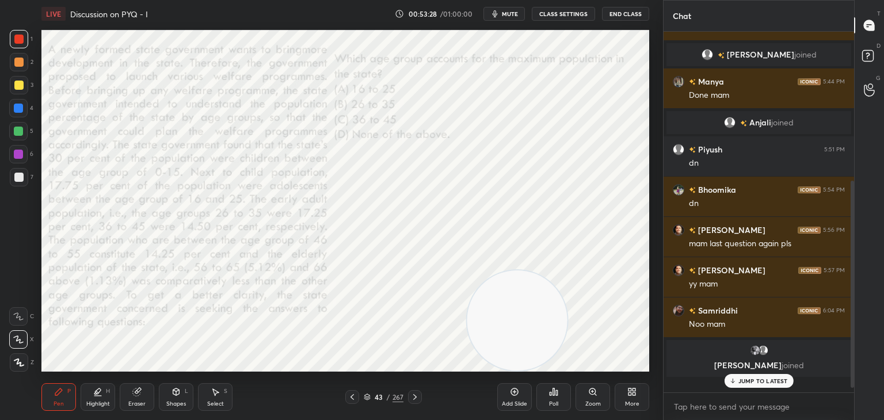
scroll to position [3, 3]
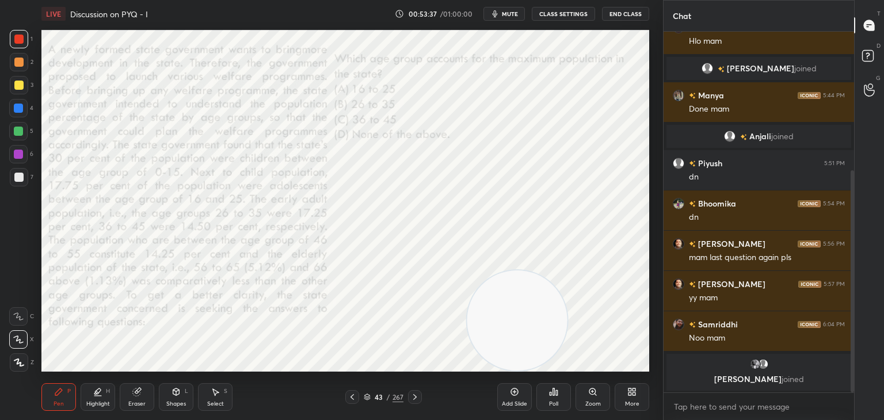
click at [364, 402] on div "43 / 267" at bounding box center [384, 397] width 40 height 10
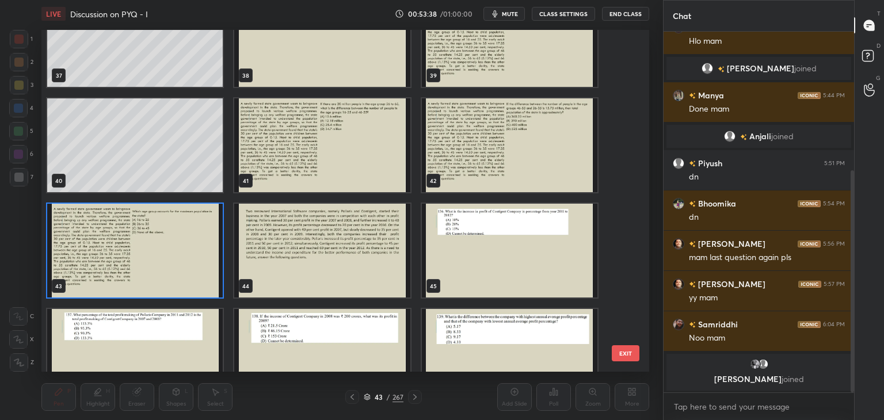
scroll to position [1307, 0]
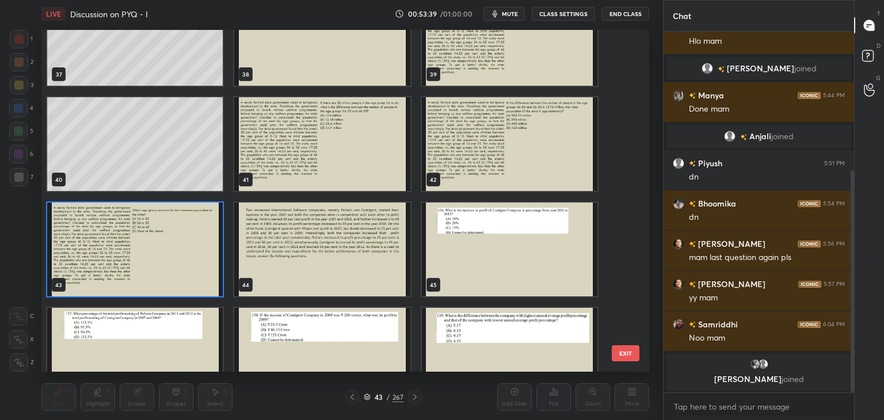
click at [358, 266] on img "grid" at bounding box center [321, 250] width 175 height 94
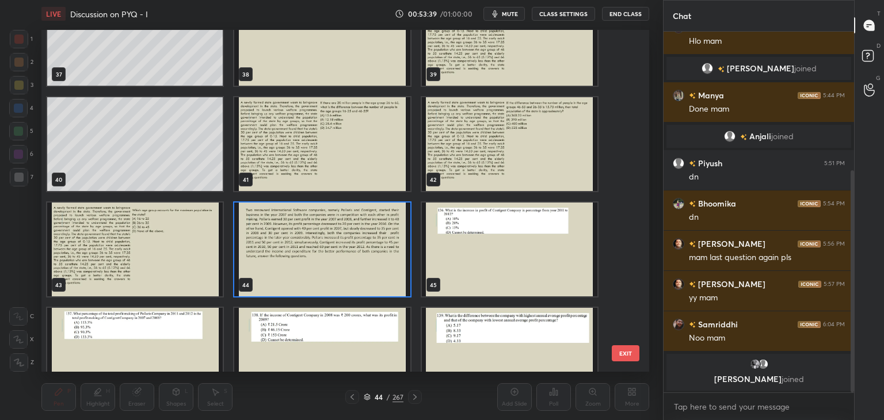
click at [359, 266] on img "grid" at bounding box center [321, 250] width 175 height 94
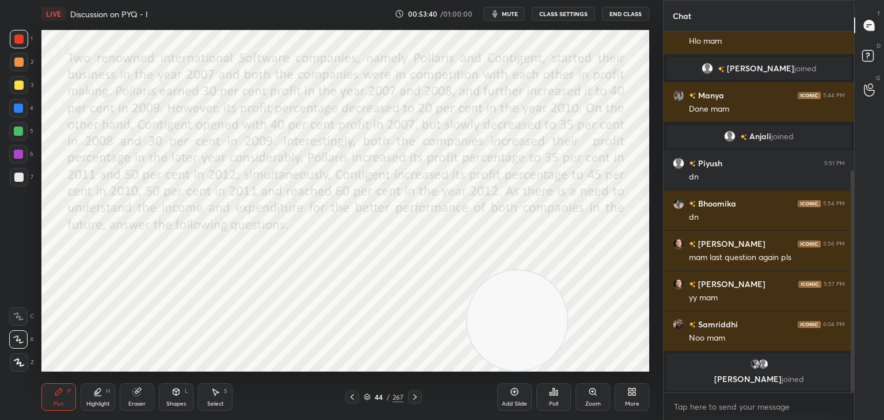
click at [353, 397] on icon at bounding box center [351, 396] width 9 height 9
click at [371, 394] on div "43 / 267" at bounding box center [384, 397] width 40 height 10
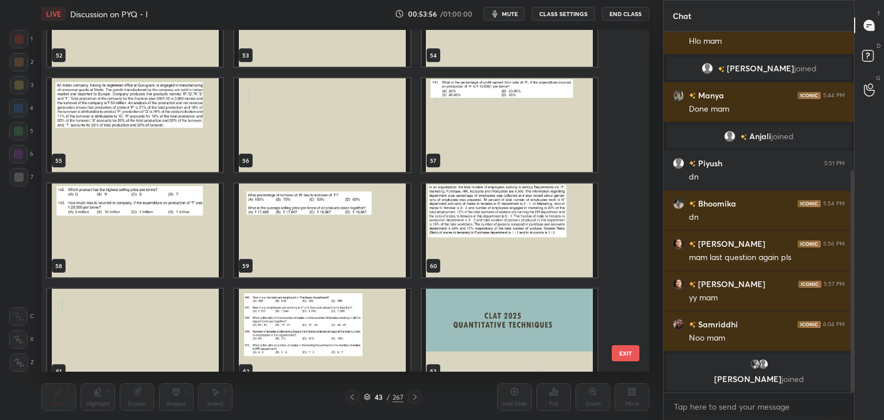
scroll to position [1844, 0]
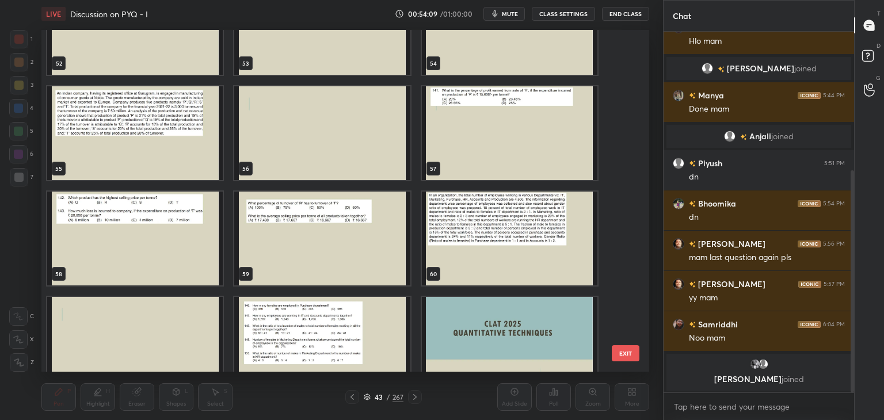
click at [363, 137] on img "grid" at bounding box center [321, 133] width 175 height 94
click at [364, 140] on img "grid" at bounding box center [321, 133] width 175 height 94
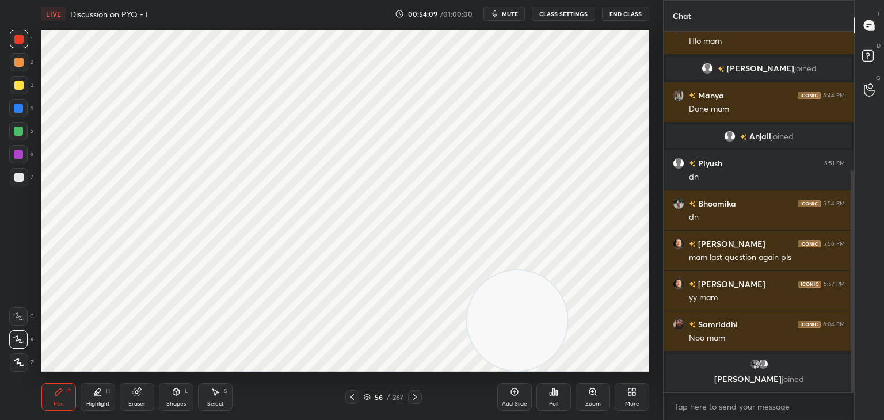
click at [518, 388] on icon at bounding box center [514, 391] width 9 height 9
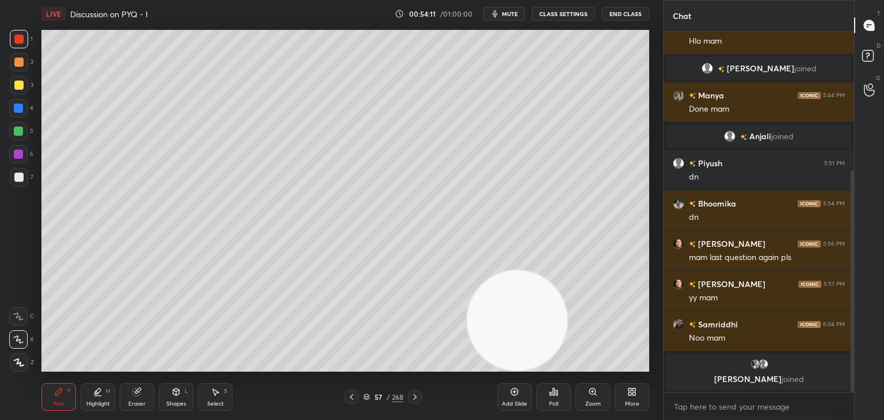
click at [21, 91] on div at bounding box center [19, 85] width 18 height 18
click at [559, 399] on div "Poll" at bounding box center [553, 397] width 35 height 28
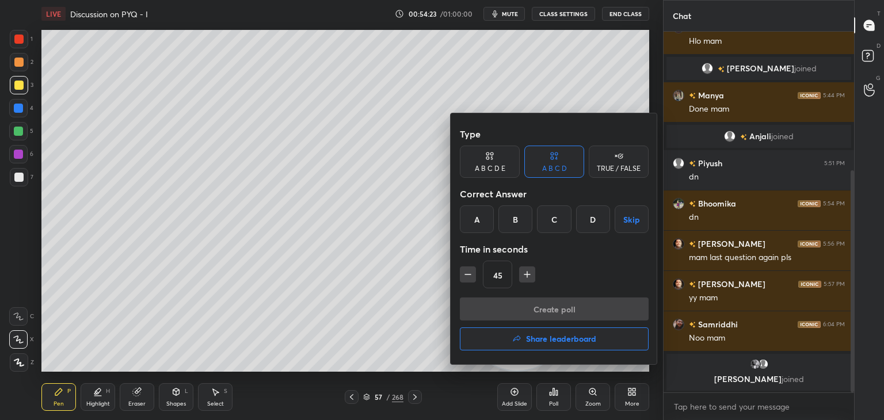
click at [555, 342] on h4 "Share leaderboard" at bounding box center [561, 339] width 70 height 8
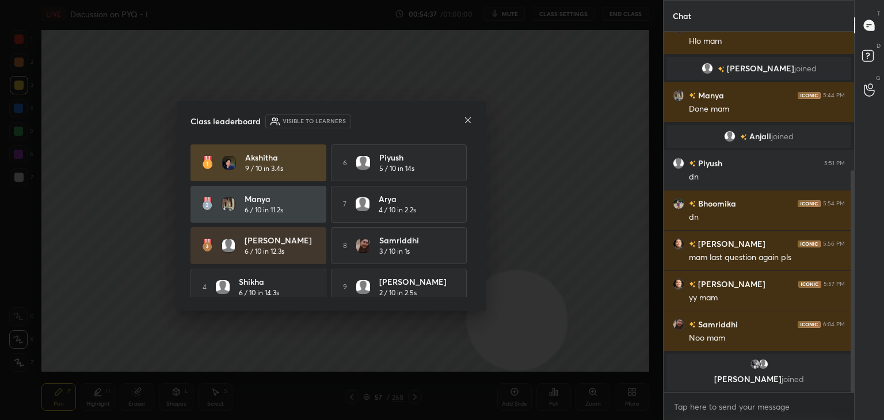
scroll to position [53, 0]
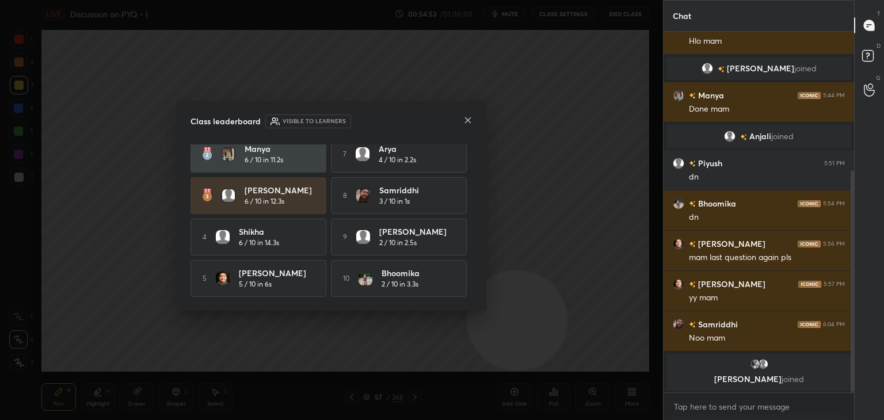
click at [467, 120] on icon at bounding box center [467, 120] width 9 height 9
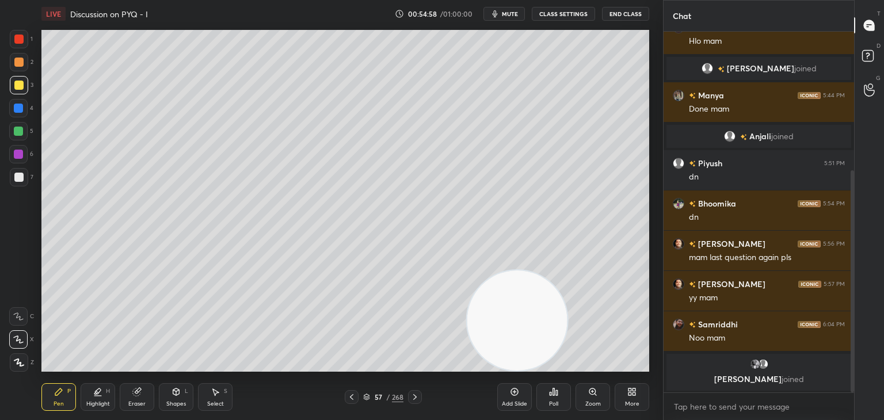
click at [511, 13] on span "mute" at bounding box center [510, 14] width 16 height 8
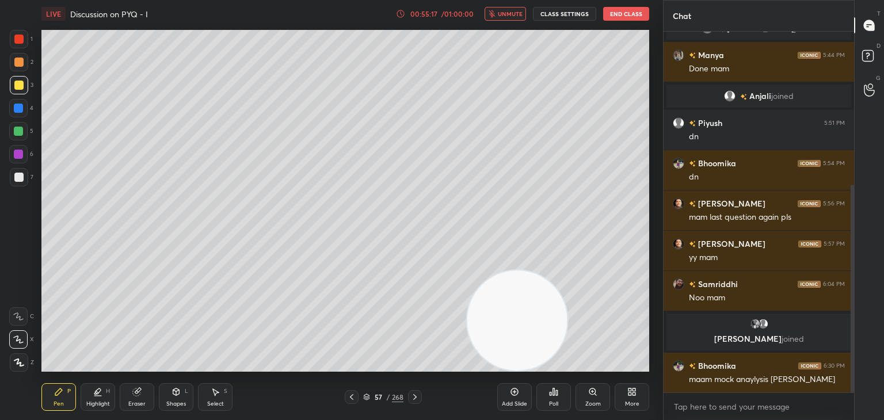
click at [624, 14] on button "End Class" at bounding box center [626, 14] width 46 height 14
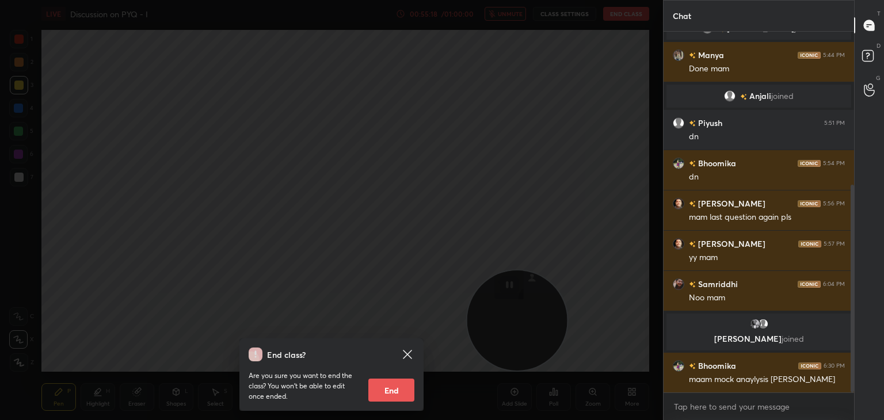
click at [561, 108] on div "End class? Are you sure you want to end the class? You won’t be able to edit on…" at bounding box center [331, 210] width 663 height 420
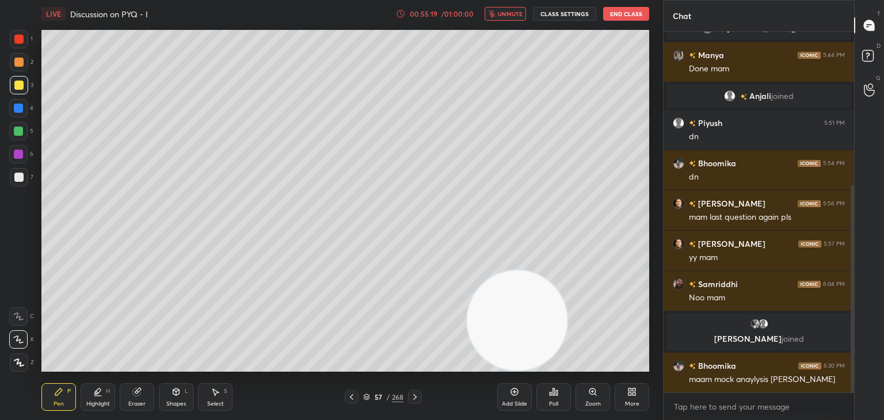
click at [508, 15] on span "unmute" at bounding box center [510, 14] width 25 height 8
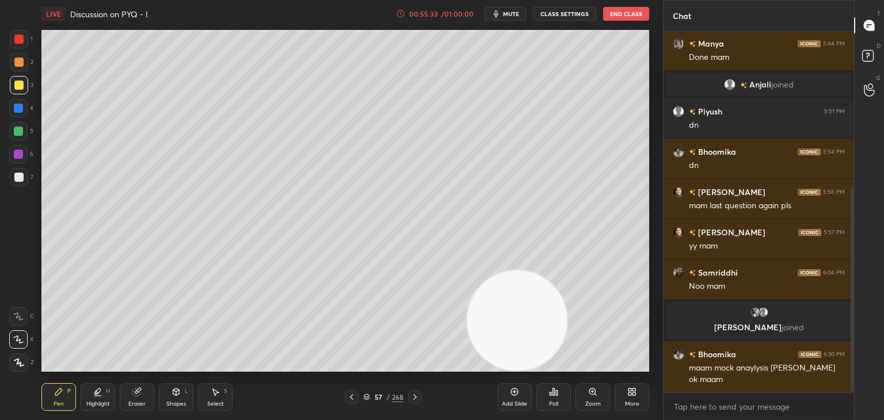
click at [624, 16] on button "End Class" at bounding box center [626, 14] width 46 height 14
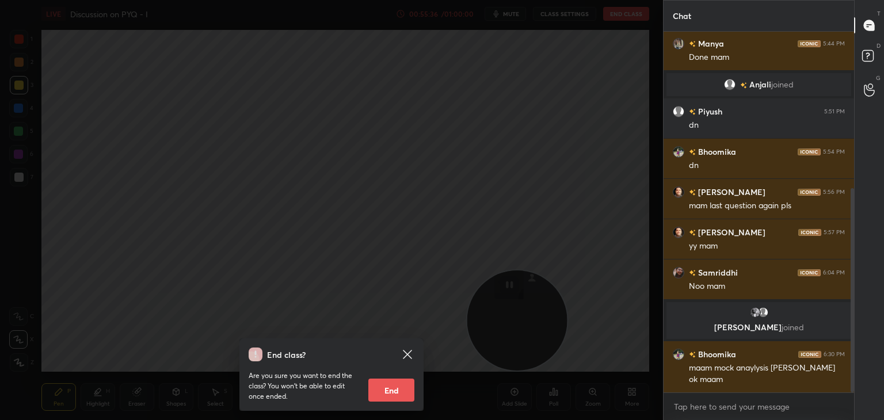
scroll to position [289, 0]
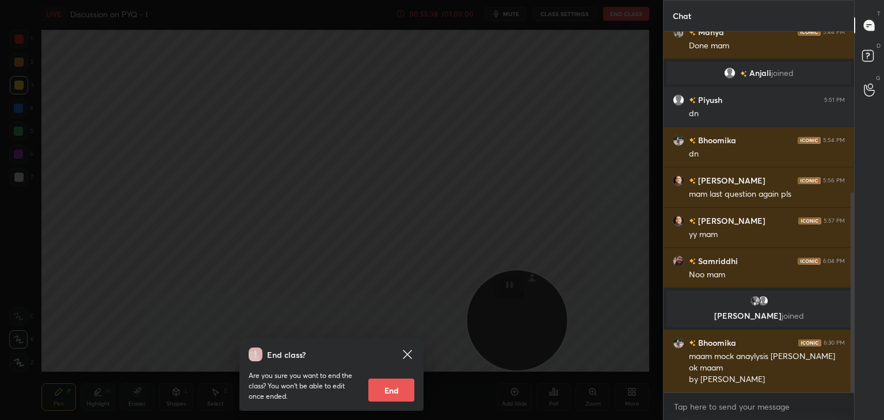
click at [395, 390] on button "End" at bounding box center [391, 390] width 46 height 23
type textarea "x"
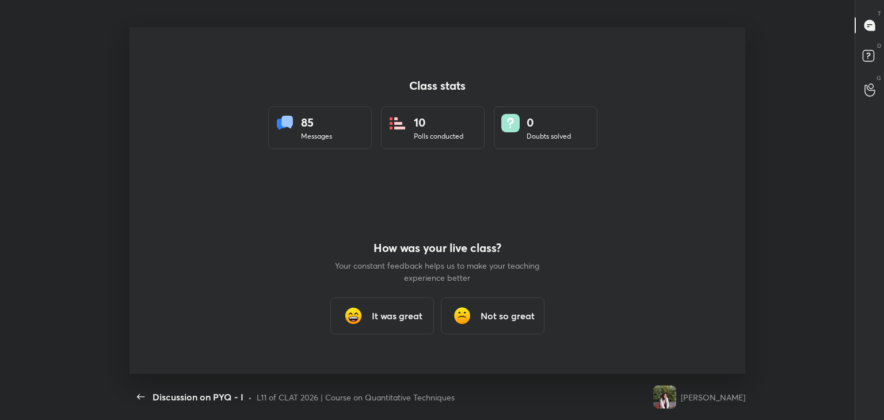
scroll to position [57184, 56661]
